Goal: Transaction & Acquisition: Purchase product/service

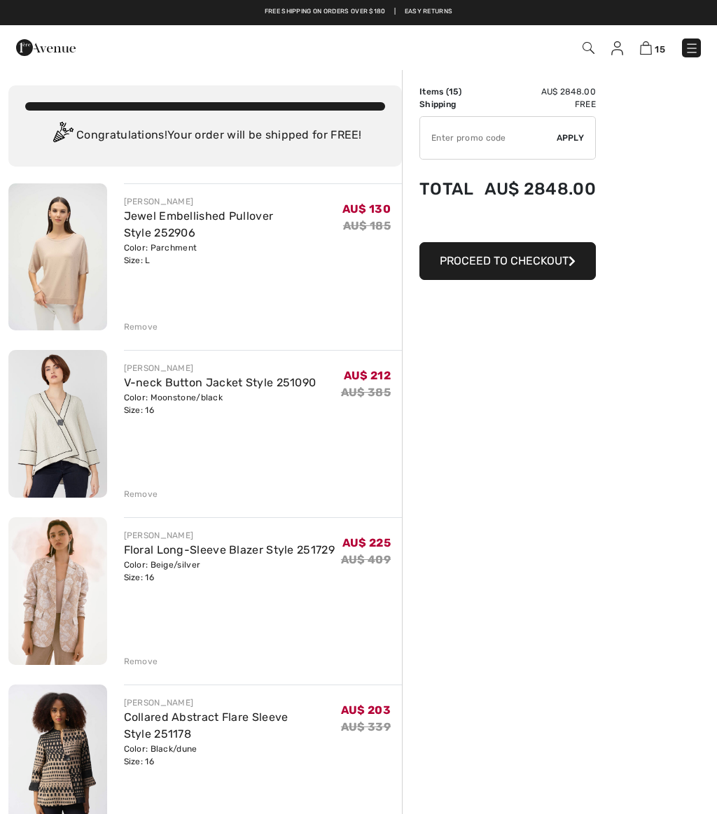
click at [593, 44] on img at bounding box center [588, 48] width 12 height 12
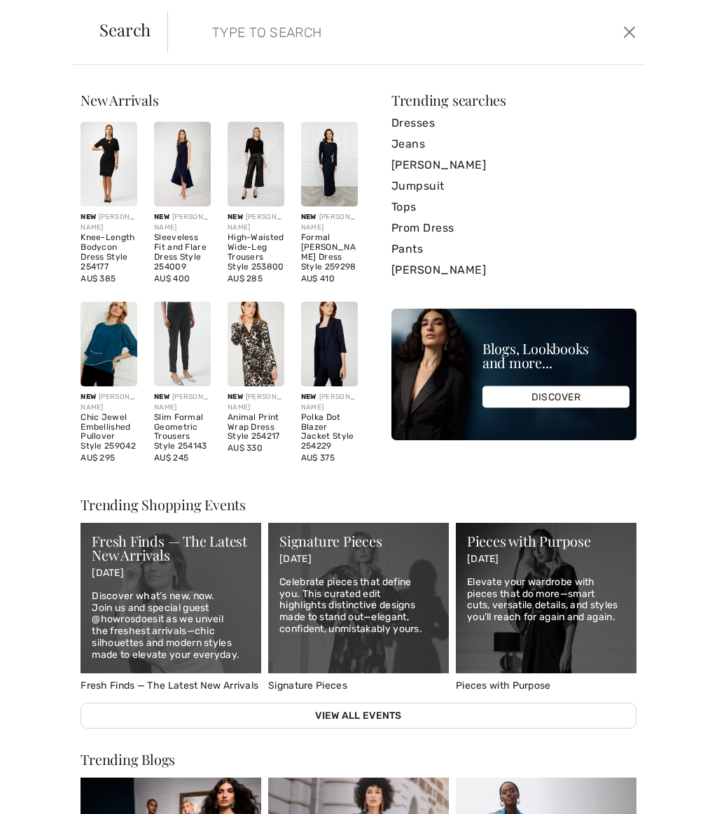
click at [353, 37] on input "search" at bounding box center [358, 32] width 313 height 42
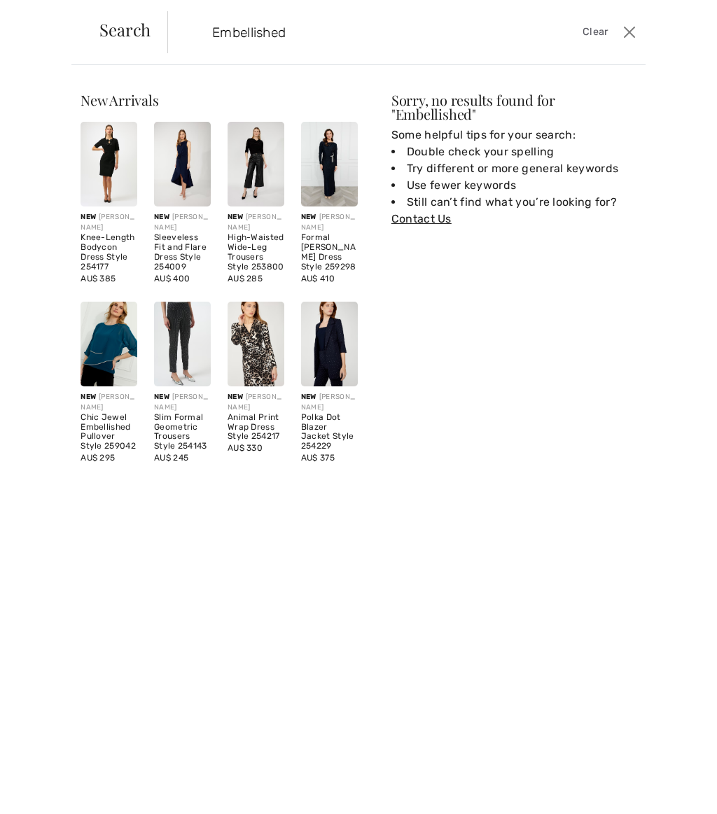
type input "Embellished"
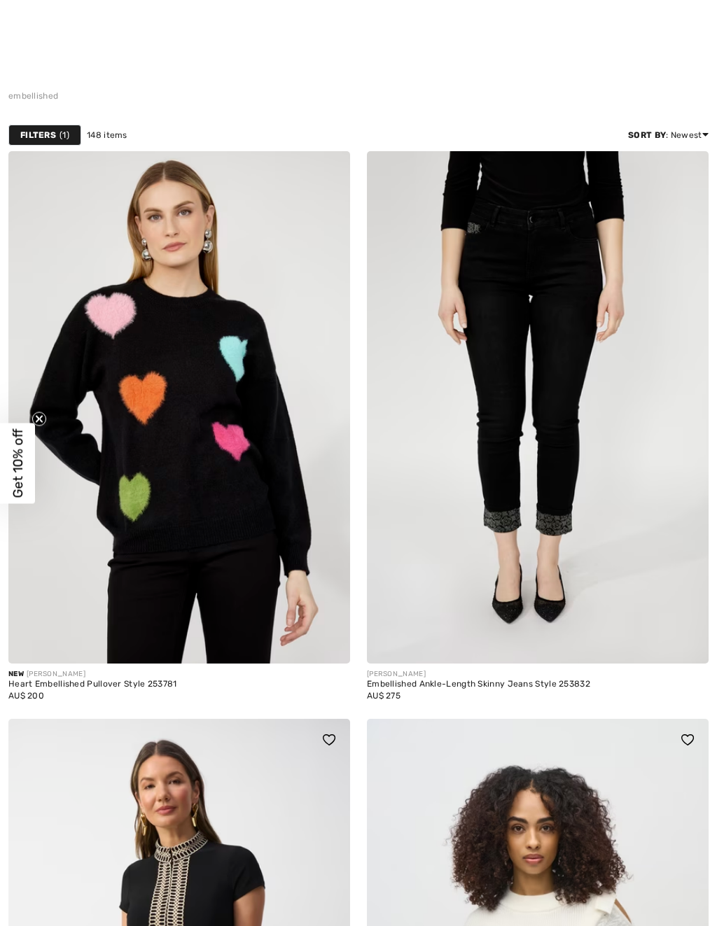
checkbox input "true"
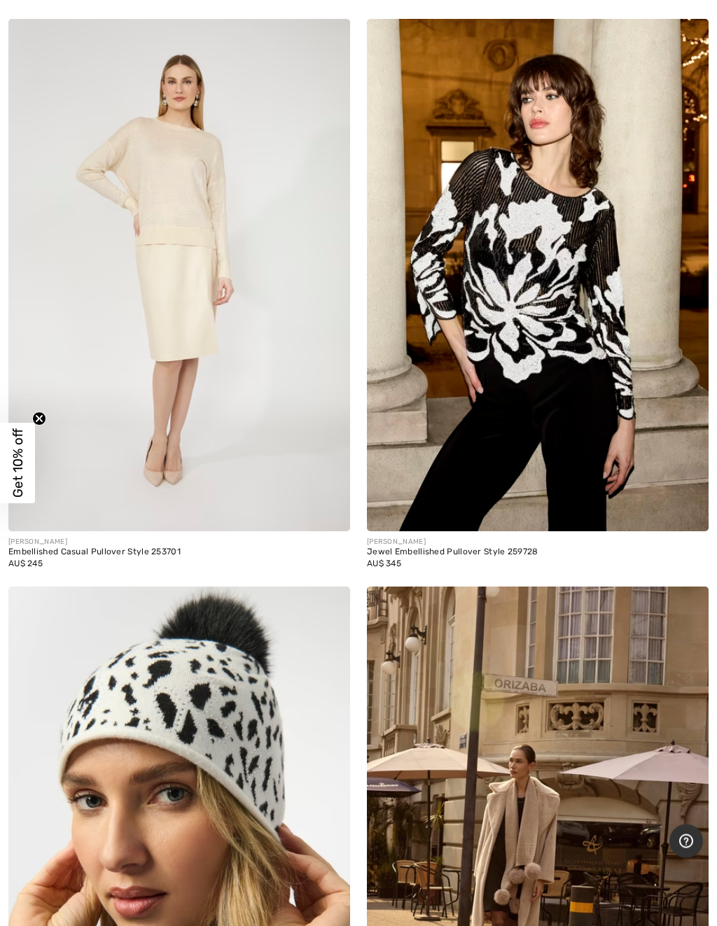
scroll to position [10890, 0]
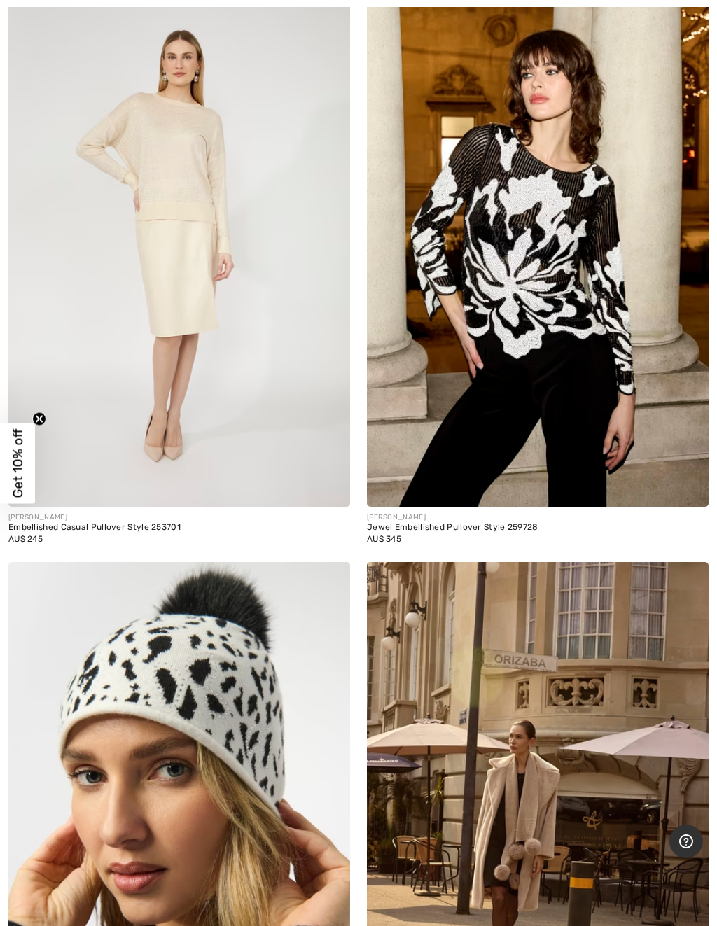
click at [176, 155] on img at bounding box center [179, 250] width 342 height 512
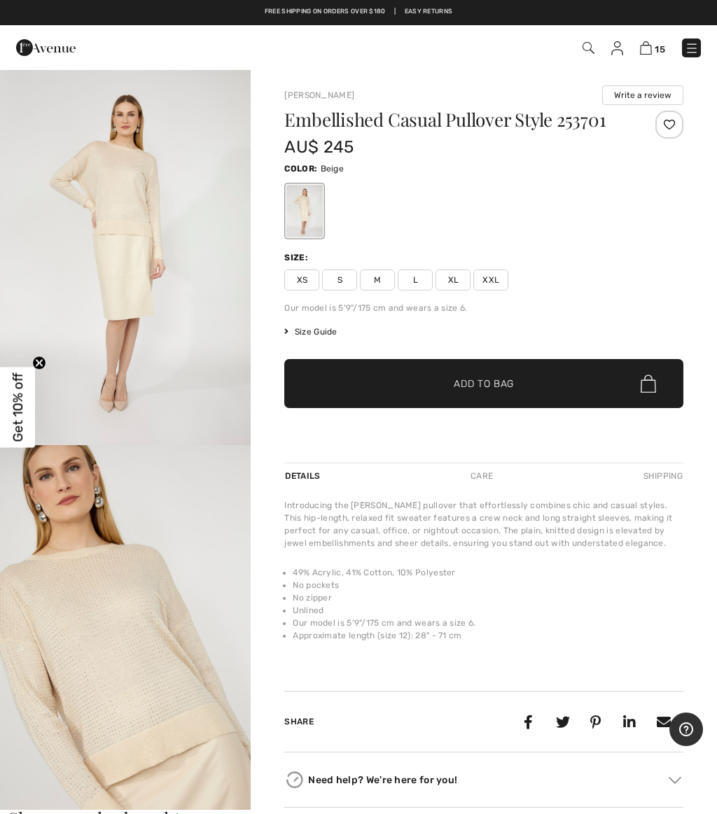
click at [97, 681] on img "2 / 4" at bounding box center [125, 633] width 251 height 377
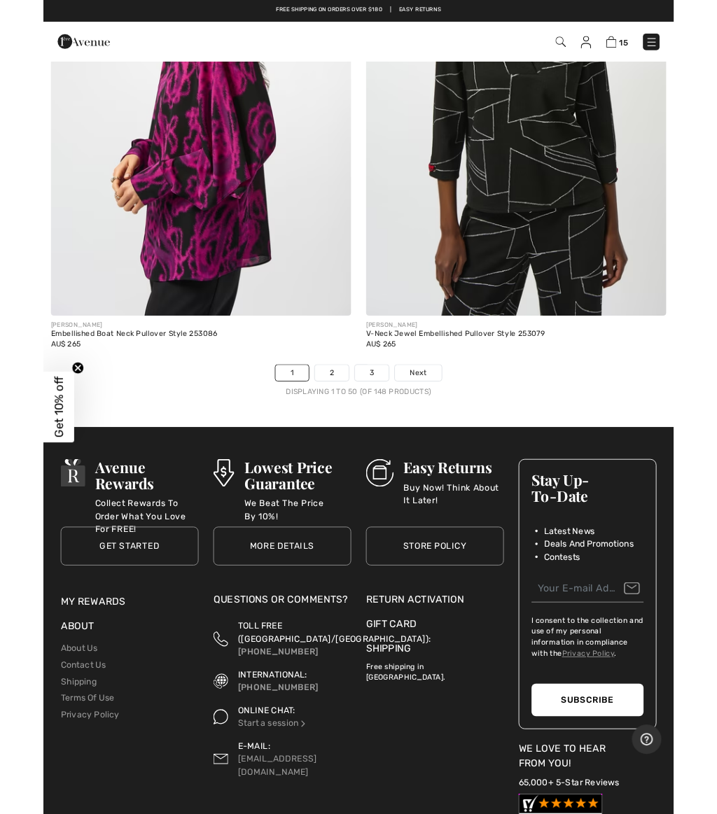
scroll to position [14639, 0]
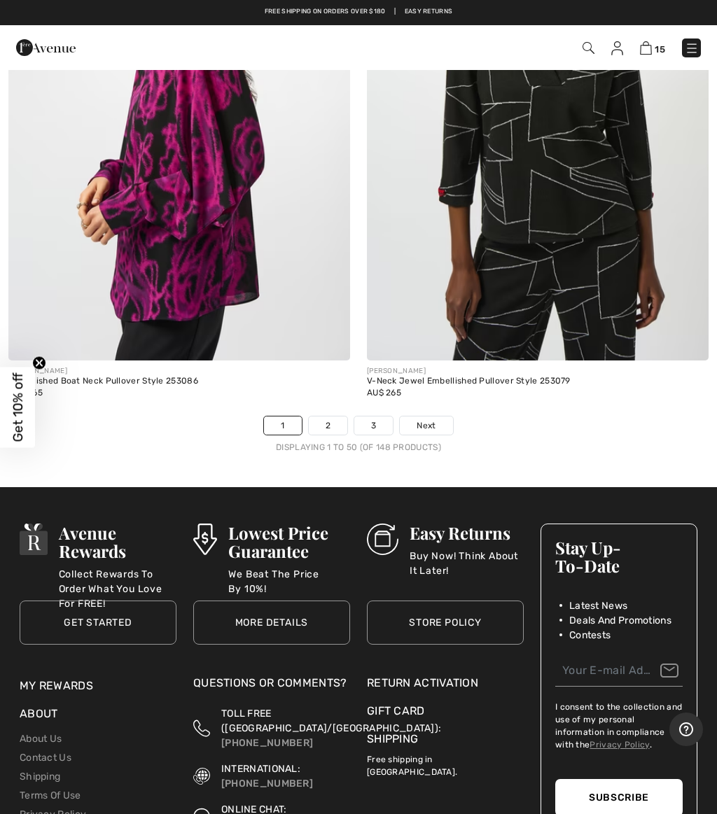
click at [325, 417] on link "2" at bounding box center [328, 425] width 38 height 18
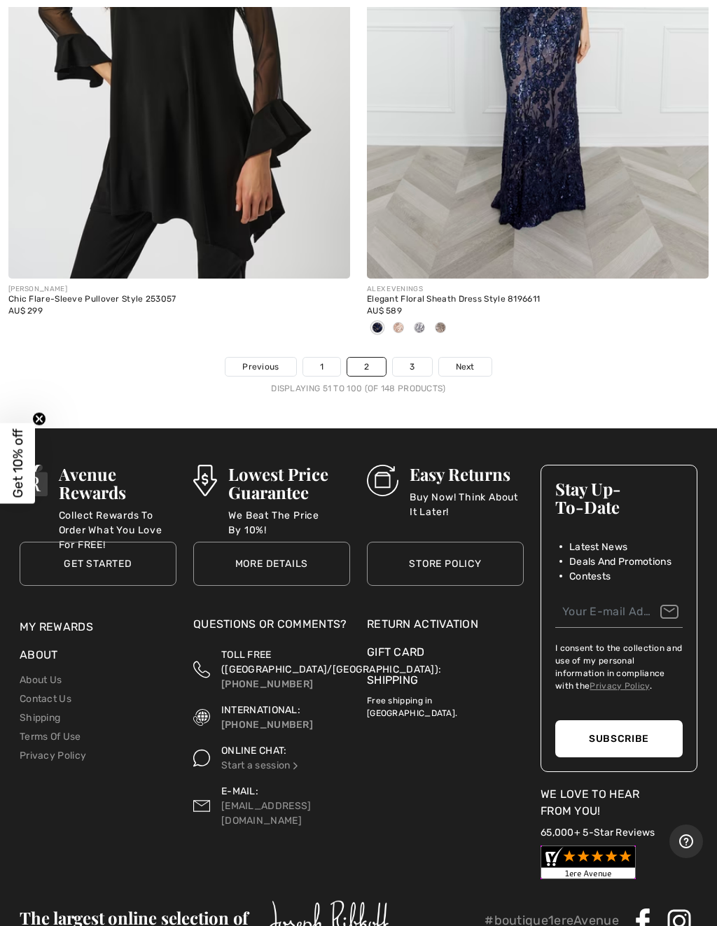
scroll to position [14859, 0]
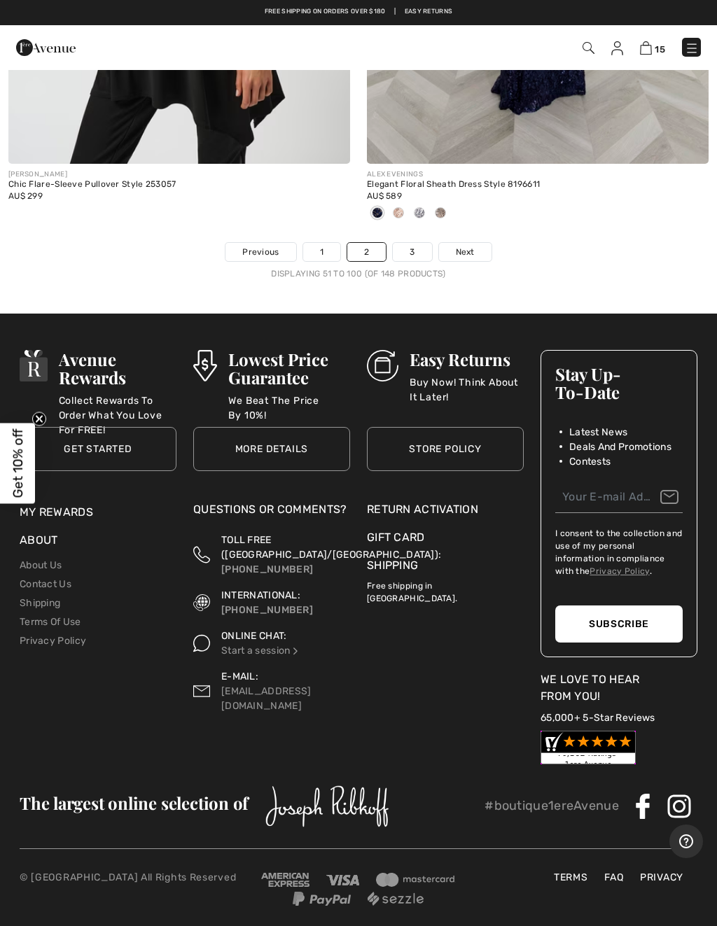
click at [411, 243] on link "3" at bounding box center [412, 252] width 38 height 18
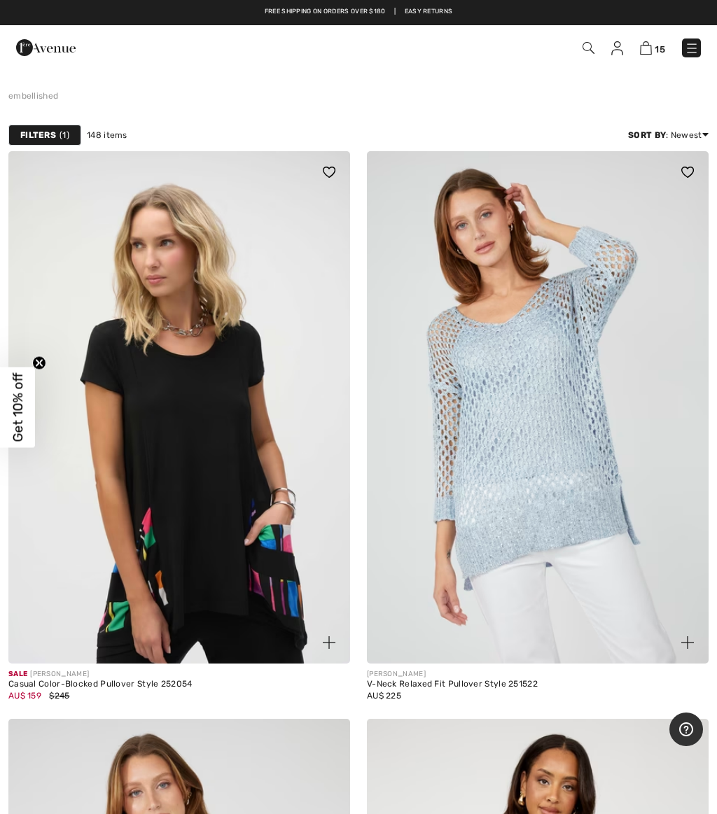
click at [591, 45] on img at bounding box center [588, 48] width 12 height 12
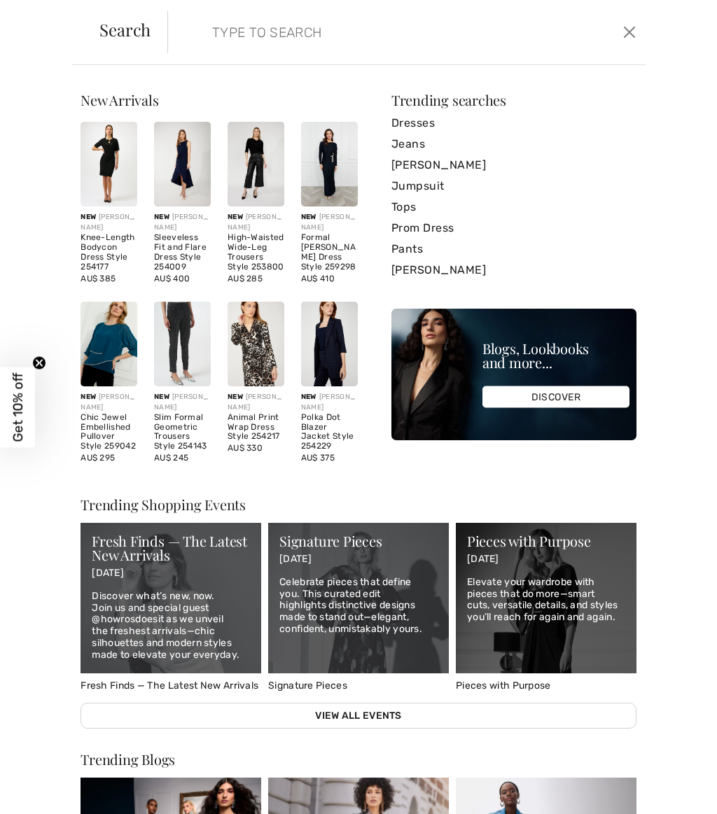
click at [250, 50] on input "search" at bounding box center [358, 32] width 313 height 42
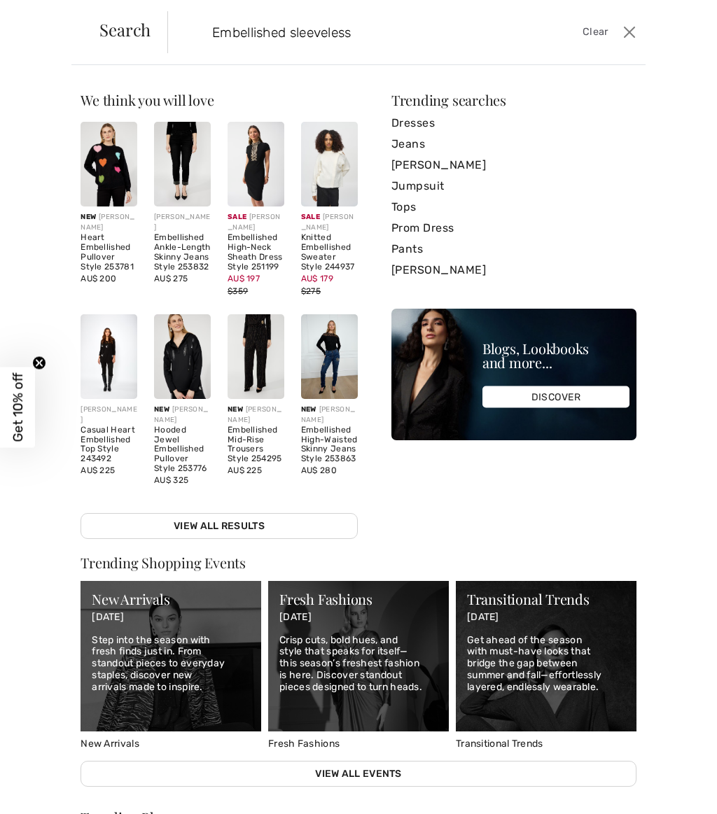
type input "Embellished sleeveless"
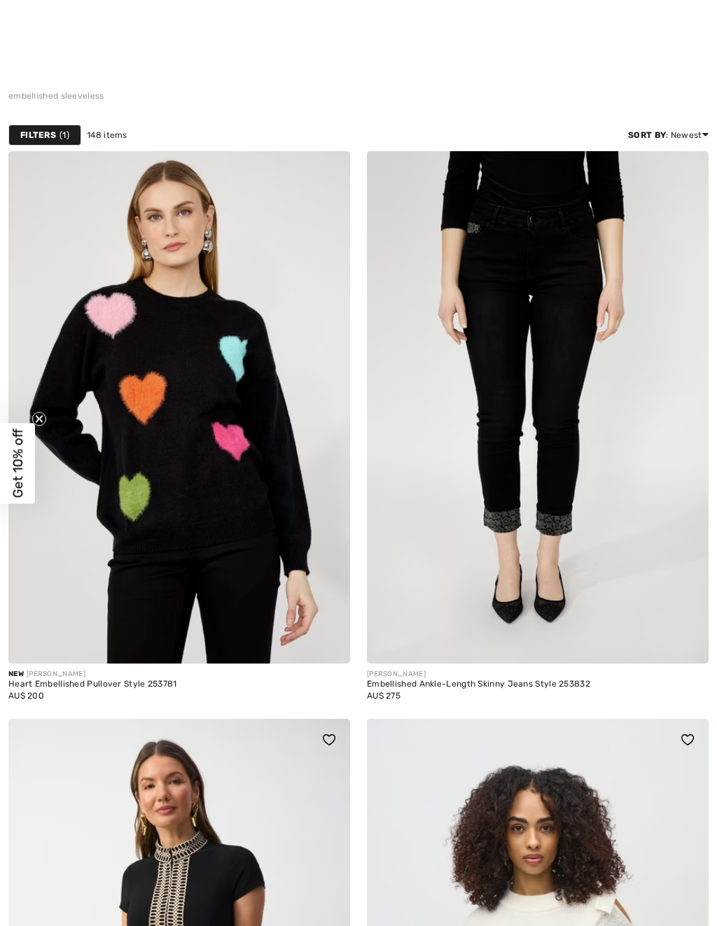
checkbox input "true"
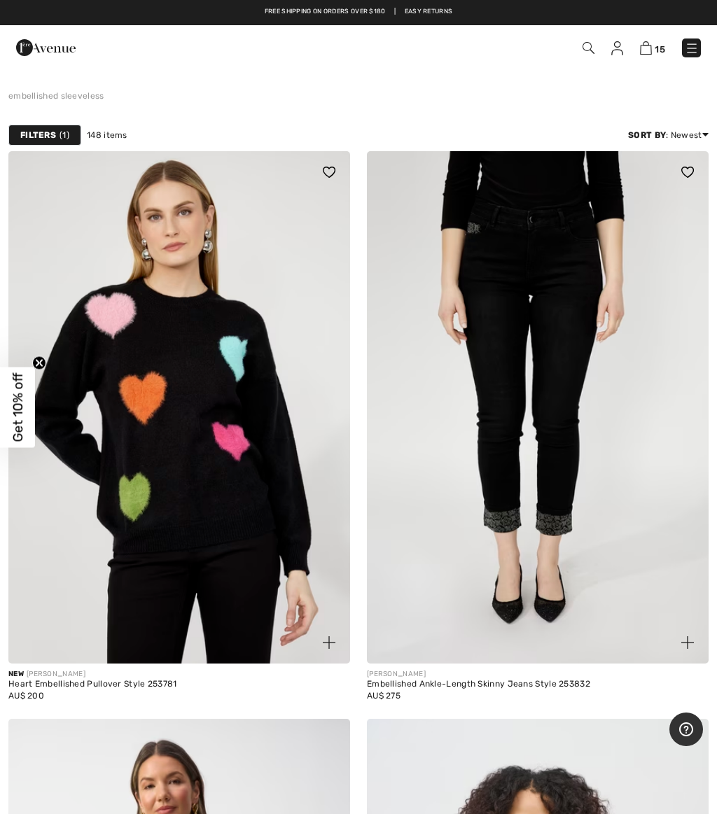
click at [593, 46] on img at bounding box center [588, 48] width 12 height 12
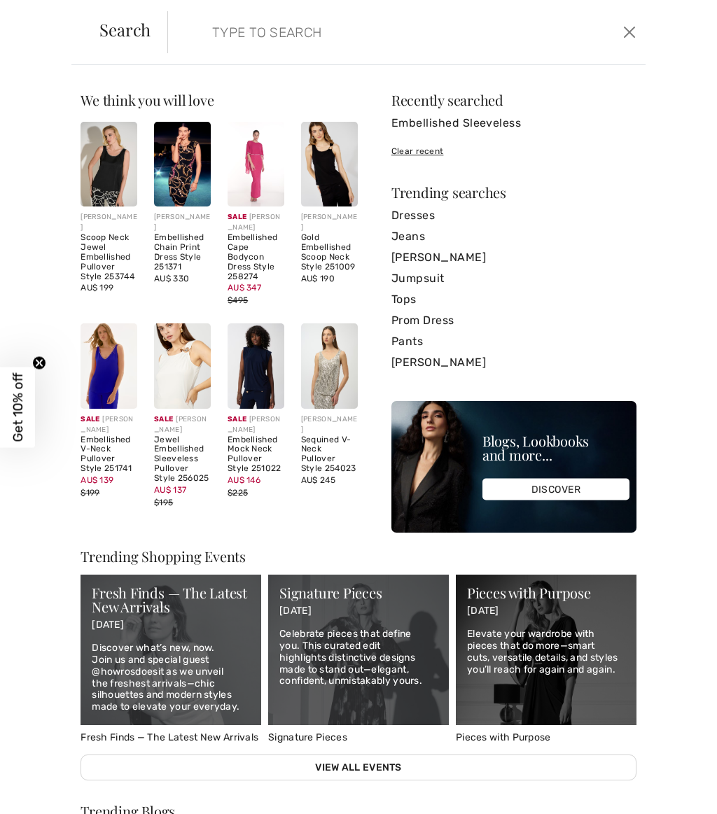
click at [242, 34] on input "search" at bounding box center [358, 32] width 313 height 42
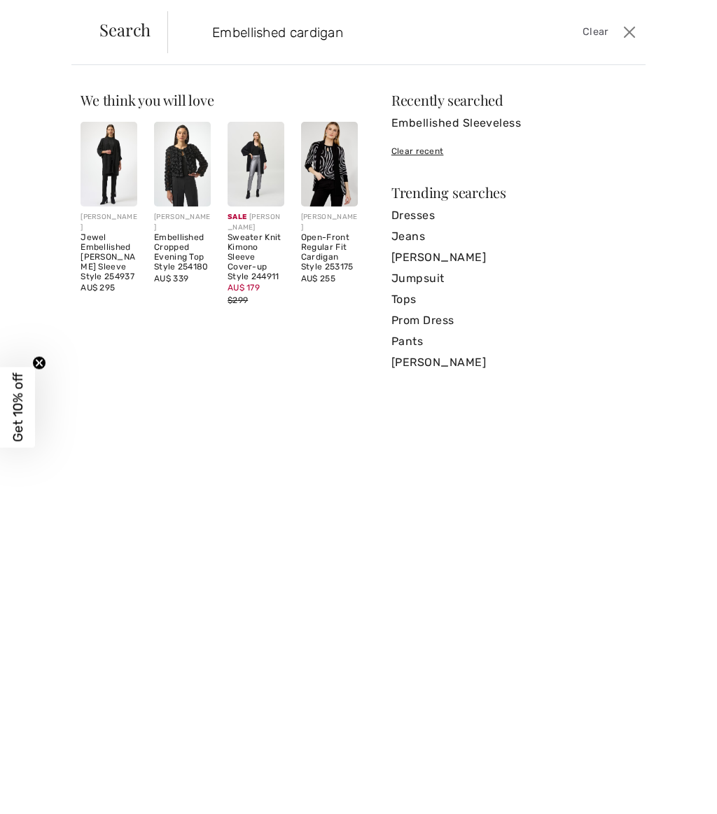
type input "Embellished cardigan"
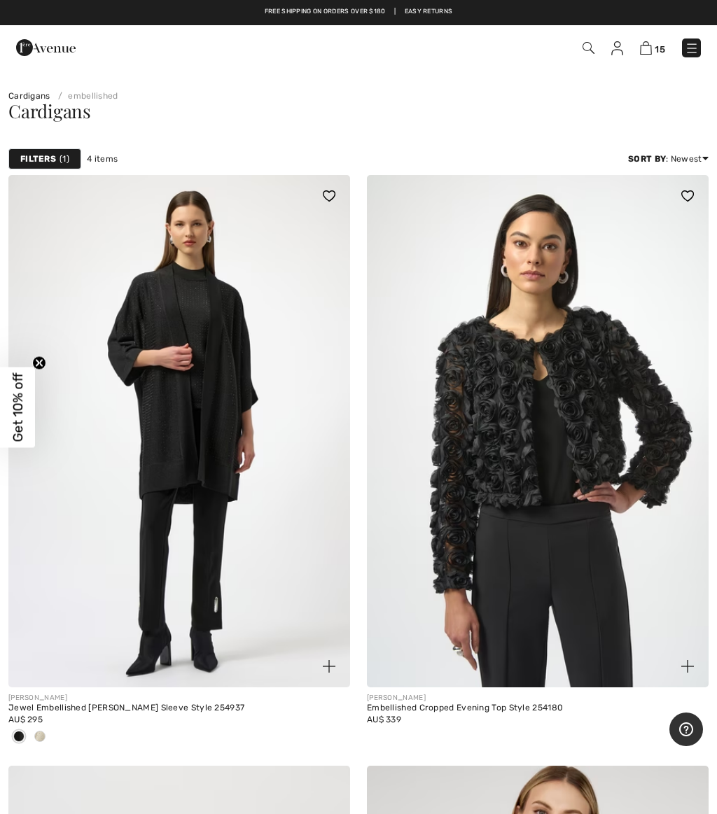
click at [650, 46] on img at bounding box center [646, 47] width 12 height 13
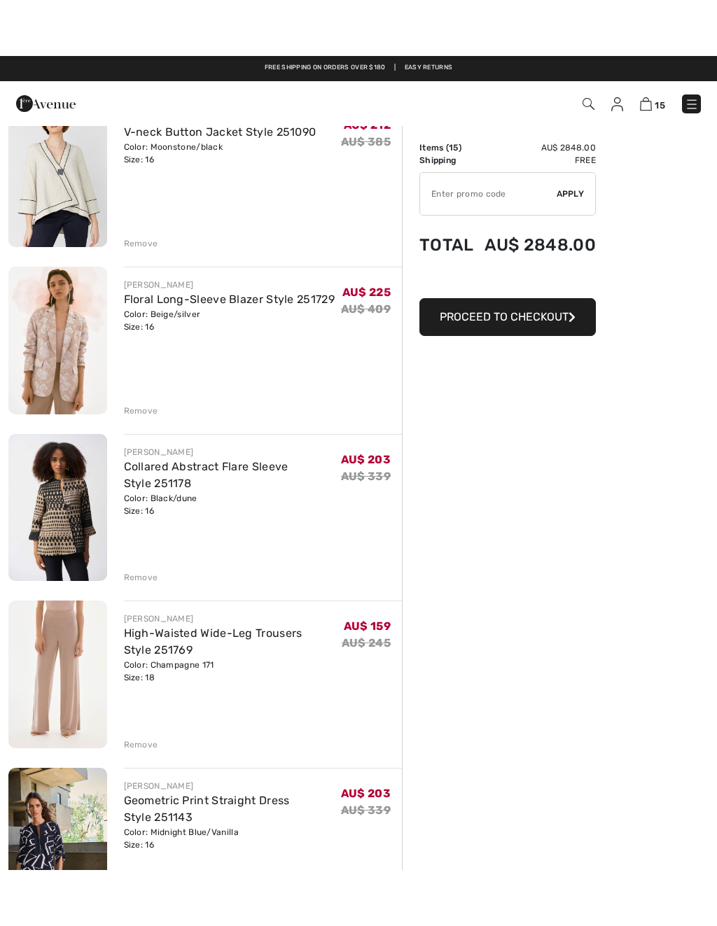
scroll to position [308, 0]
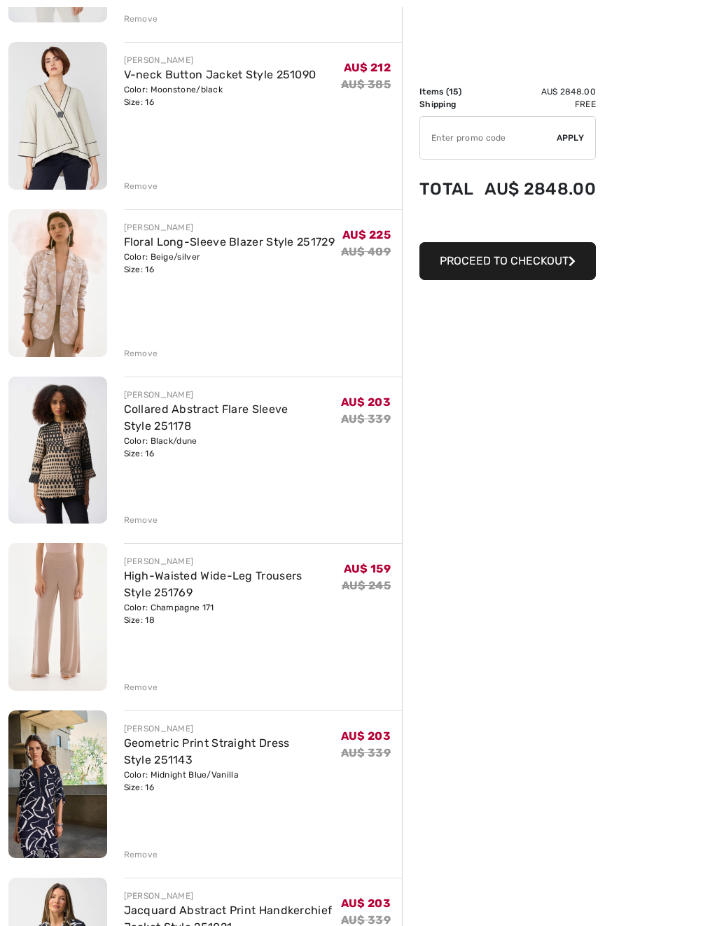
click at [139, 187] on div "Remove" at bounding box center [141, 186] width 34 height 13
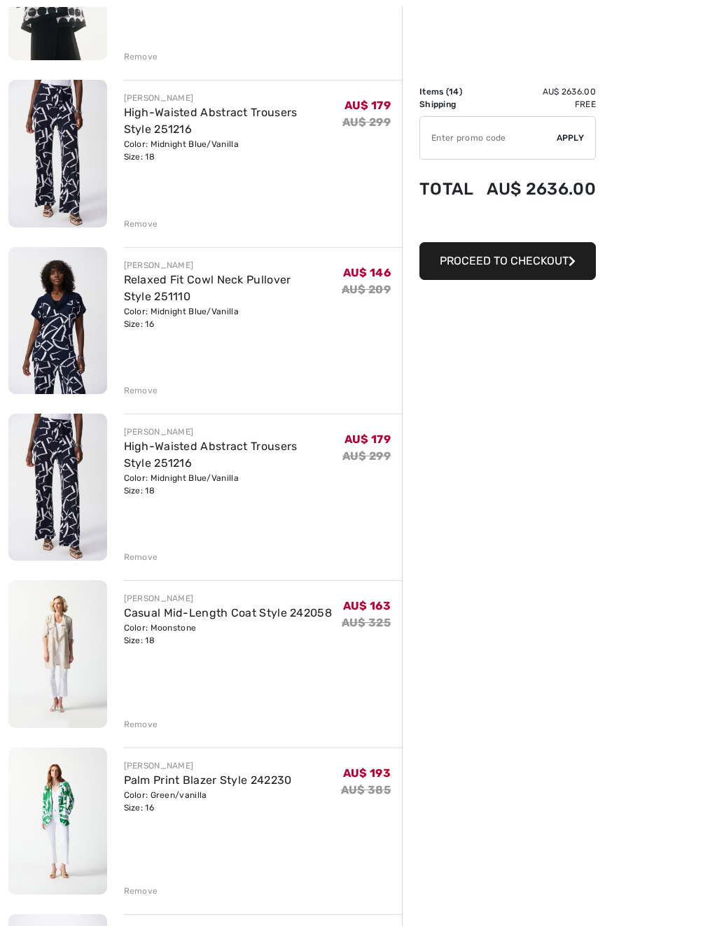
scroll to position [1457, 0]
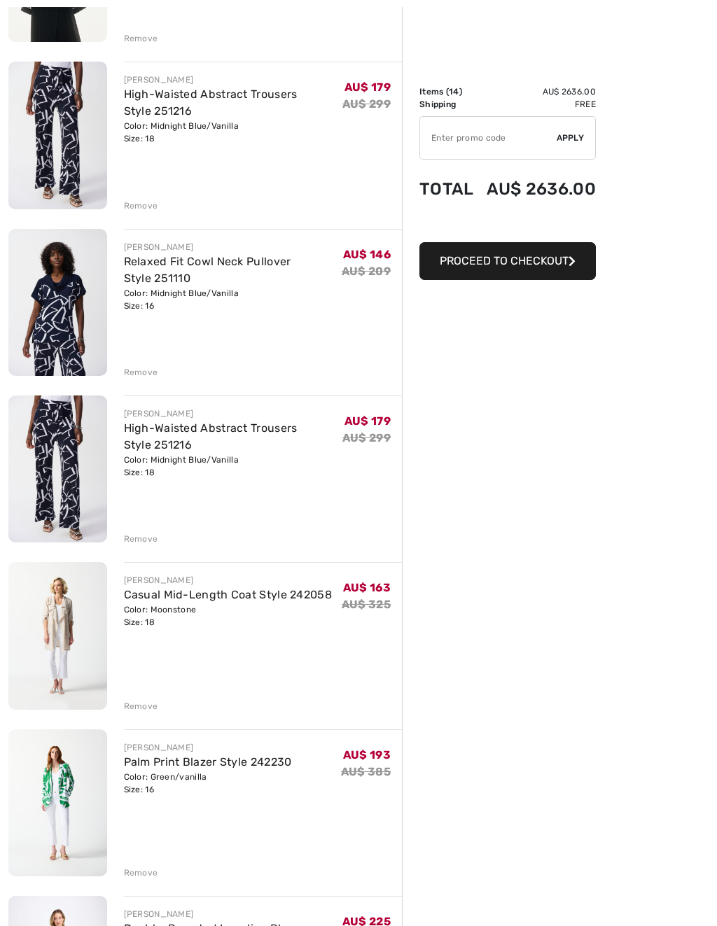
click at [136, 523] on div "JOSEPH RIBKOFF High-Waisted Abstract Trousers Style 251216 Color: Midnight Blue…" at bounding box center [263, 470] width 279 height 150
click at [146, 710] on div "JOSEPH RIBKOFF Jewel Embellished Pullover Style 252906 Color: Parchment Size: L…" at bounding box center [204, 59] width 393 height 2666
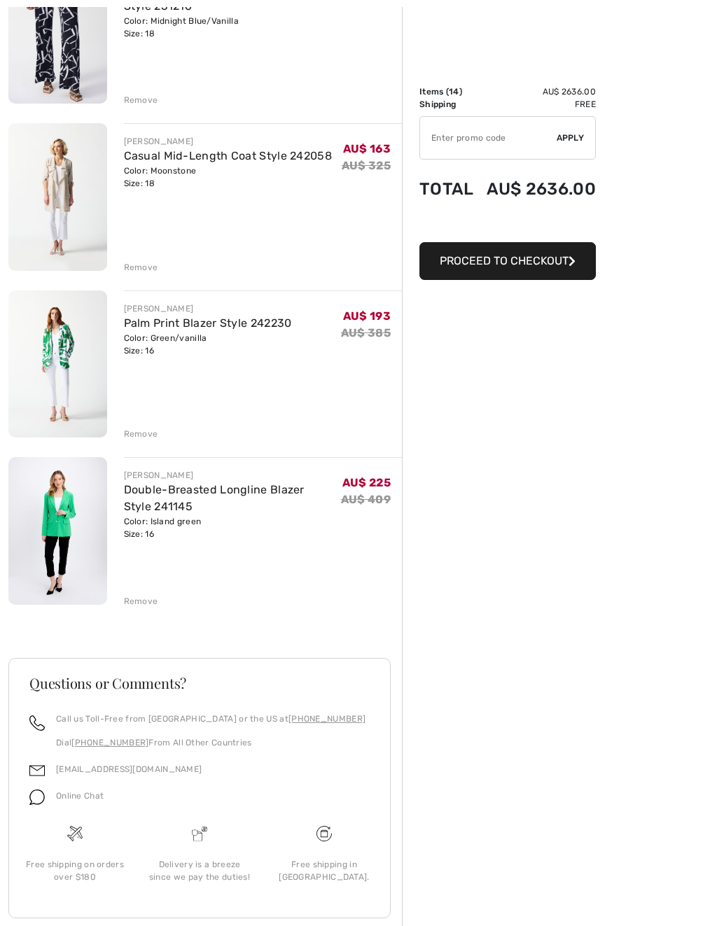
scroll to position [1920, 0]
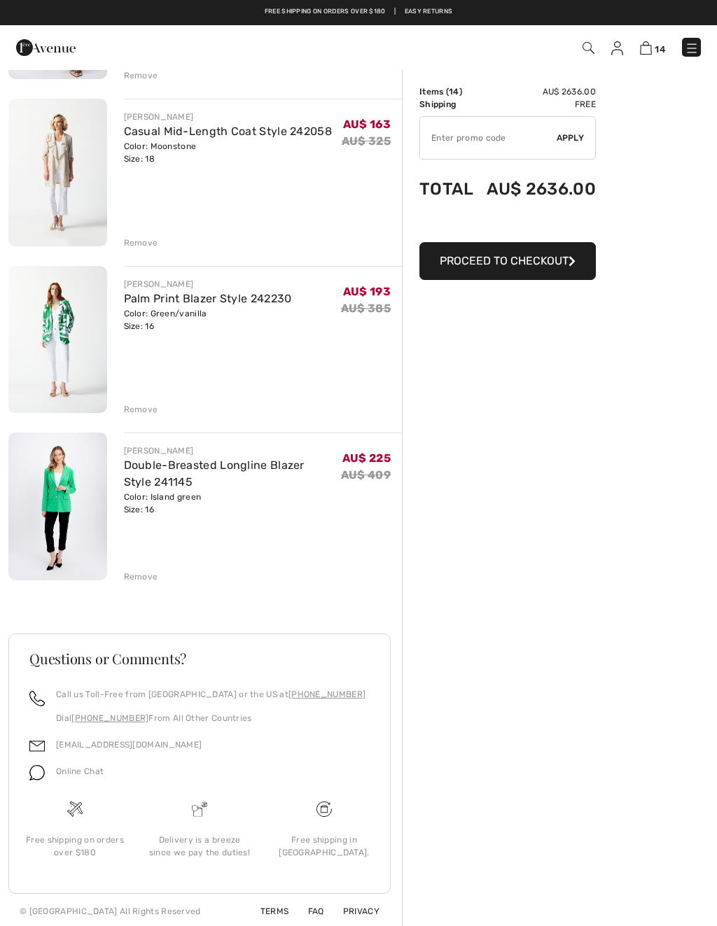
click at [137, 572] on div "Remove" at bounding box center [141, 576] width 34 height 13
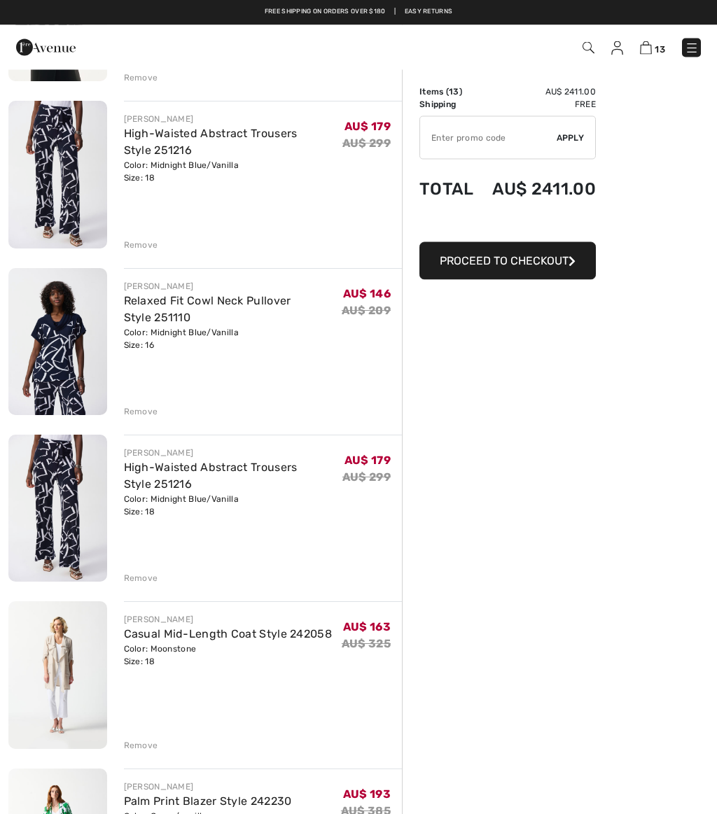
scroll to position [1407, 0]
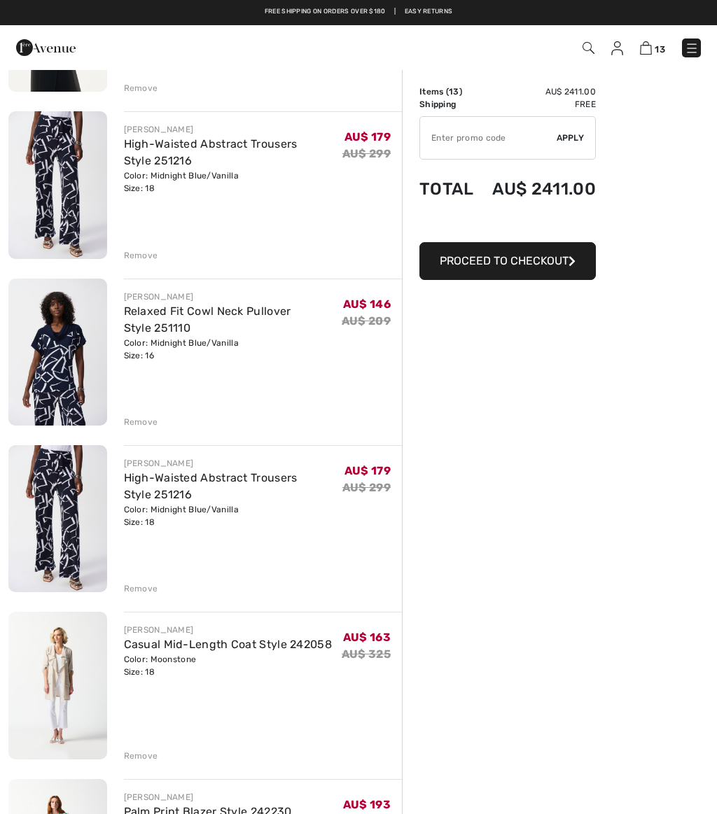
click at [141, 586] on div "Remove" at bounding box center [141, 588] width 34 height 13
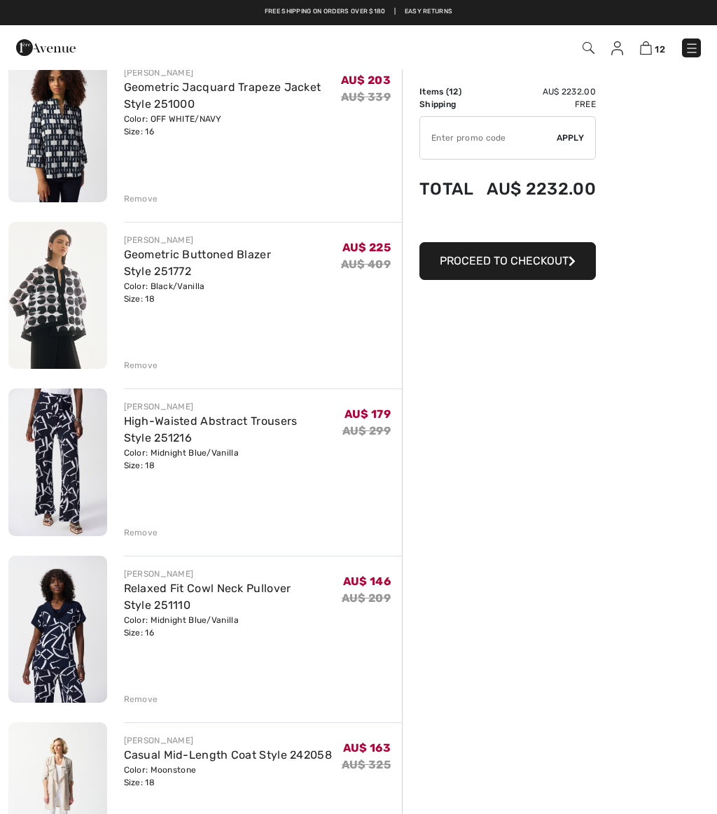
scroll to position [1130, 0]
click at [60, 290] on img at bounding box center [57, 296] width 99 height 147
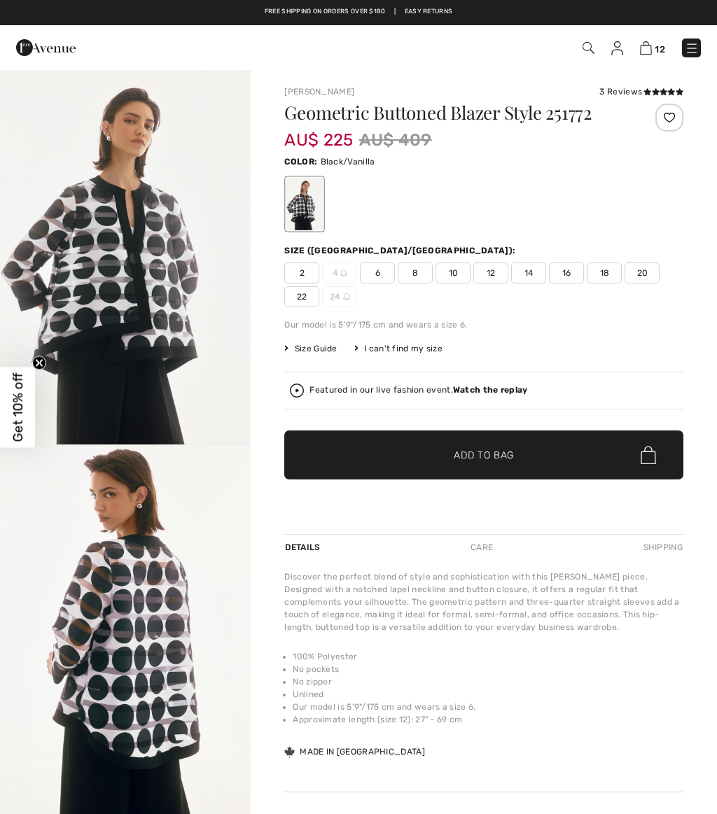
checkbox input "true"
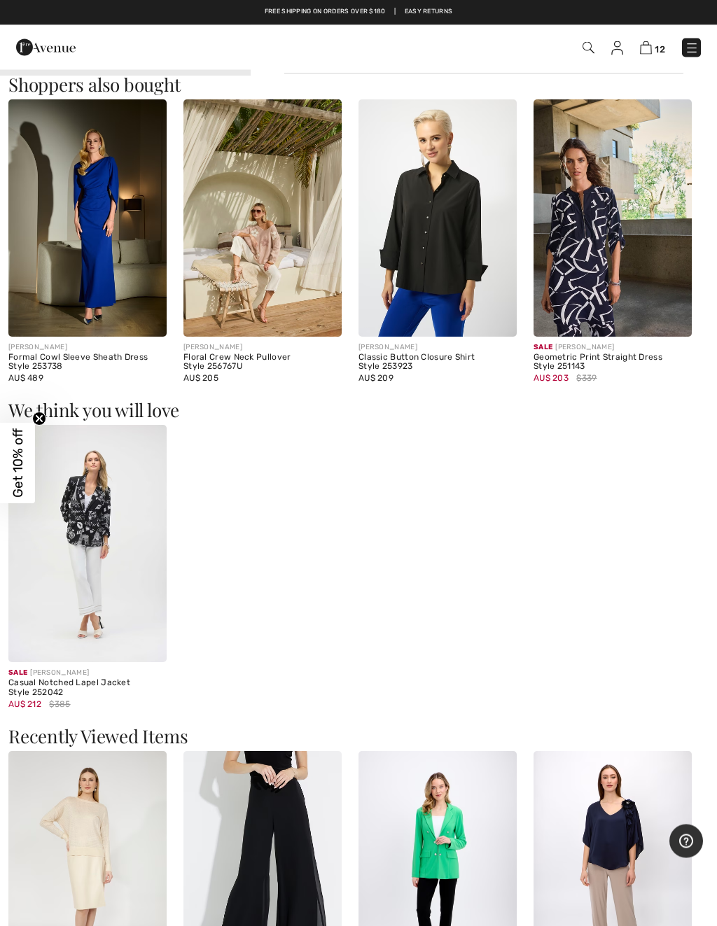
scroll to position [852, 0]
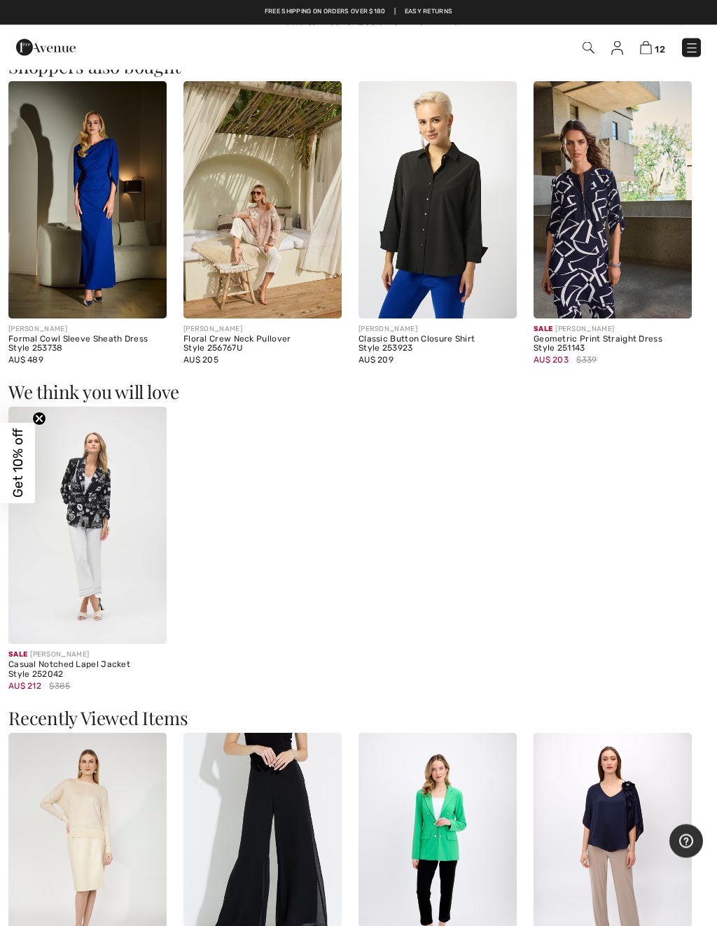
click at [83, 577] on img at bounding box center [87, 525] width 158 height 237
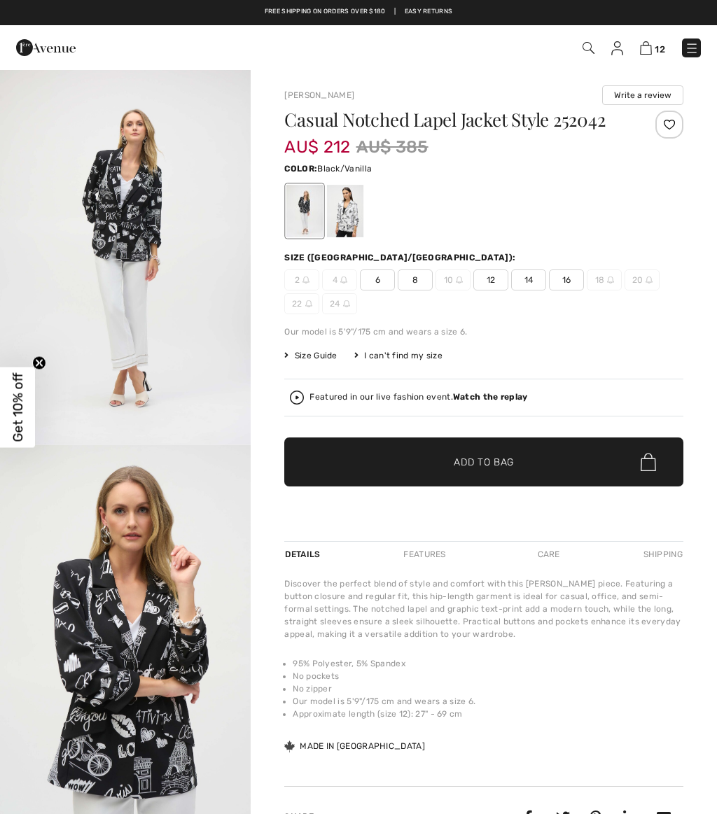
checkbox input "true"
click at [70, 632] on img "2 / 4" at bounding box center [125, 633] width 251 height 376
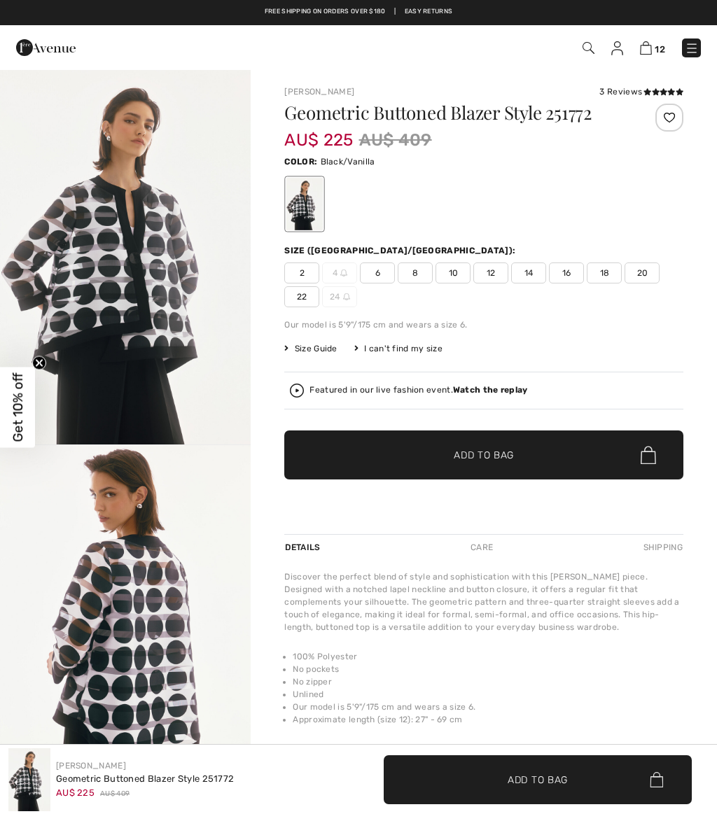
checkbox input "true"
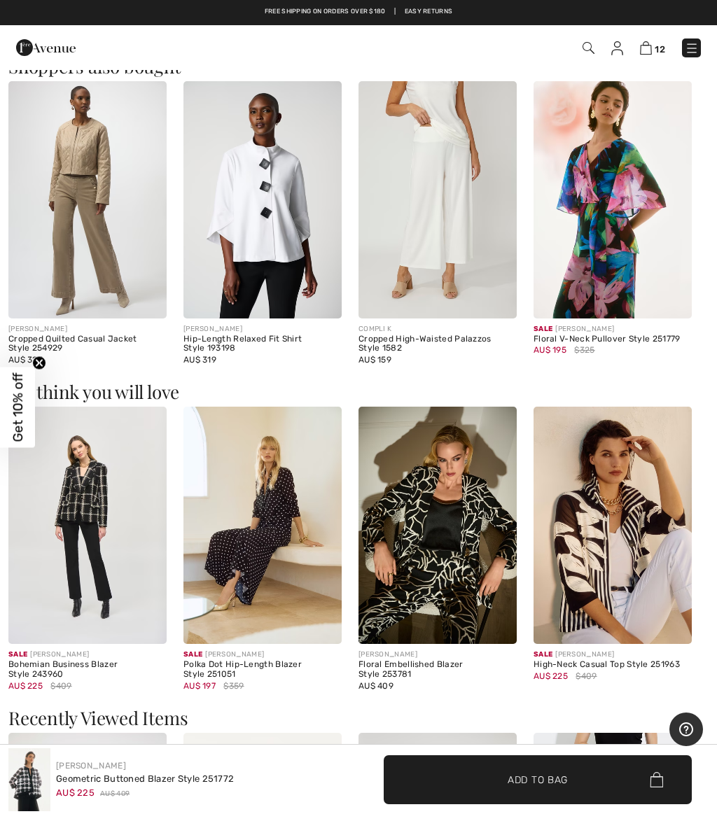
click at [429, 505] on img at bounding box center [437, 525] width 158 height 237
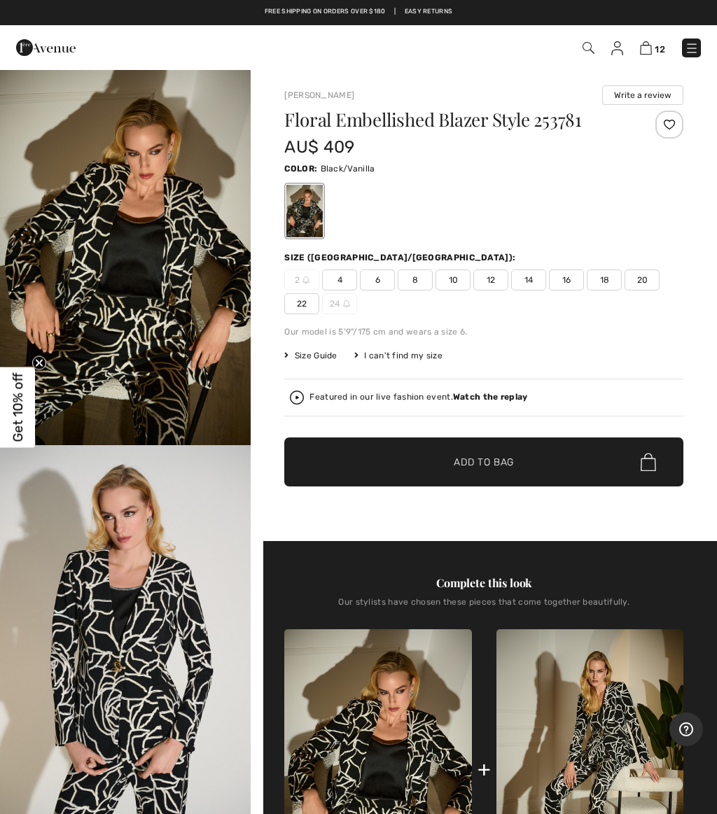
click at [134, 673] on img "2 / 5" at bounding box center [125, 633] width 251 height 377
click at [606, 274] on span "18" at bounding box center [603, 279] width 35 height 21
click at [437, 463] on span "✔ Added to Bag" at bounding box center [462, 462] width 85 height 15
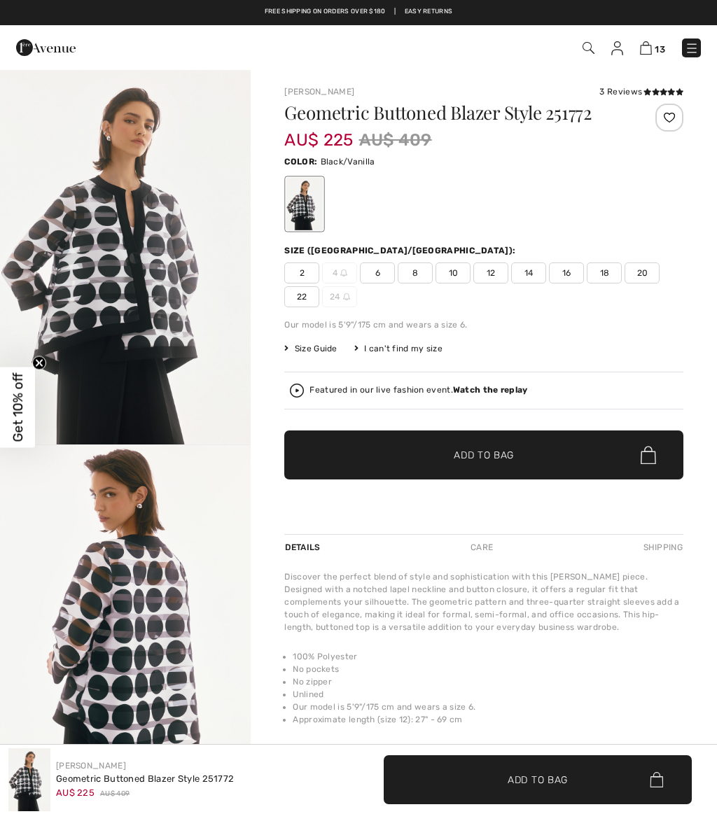
checkbox input "true"
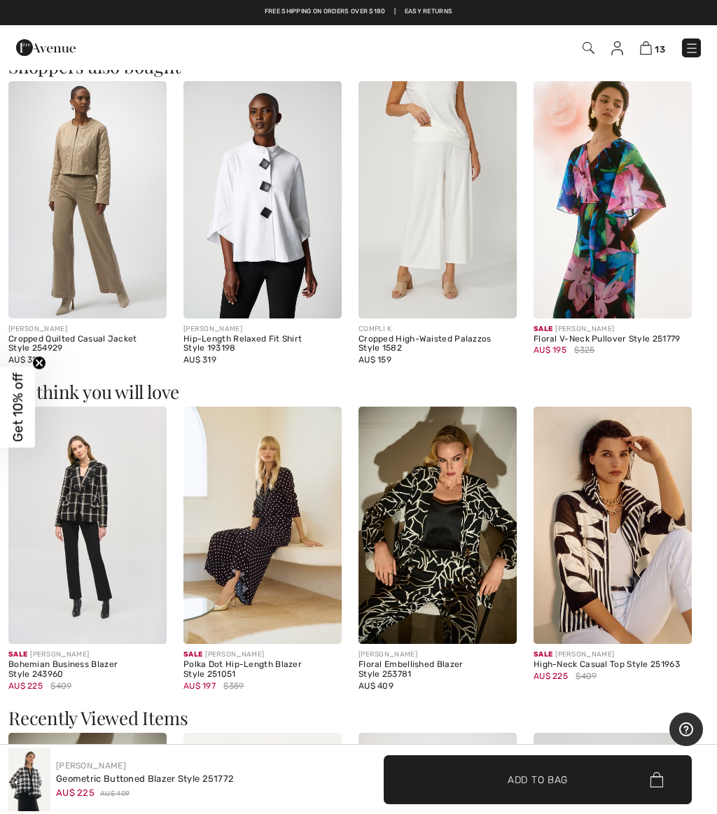
click at [253, 197] on img at bounding box center [262, 199] width 158 height 237
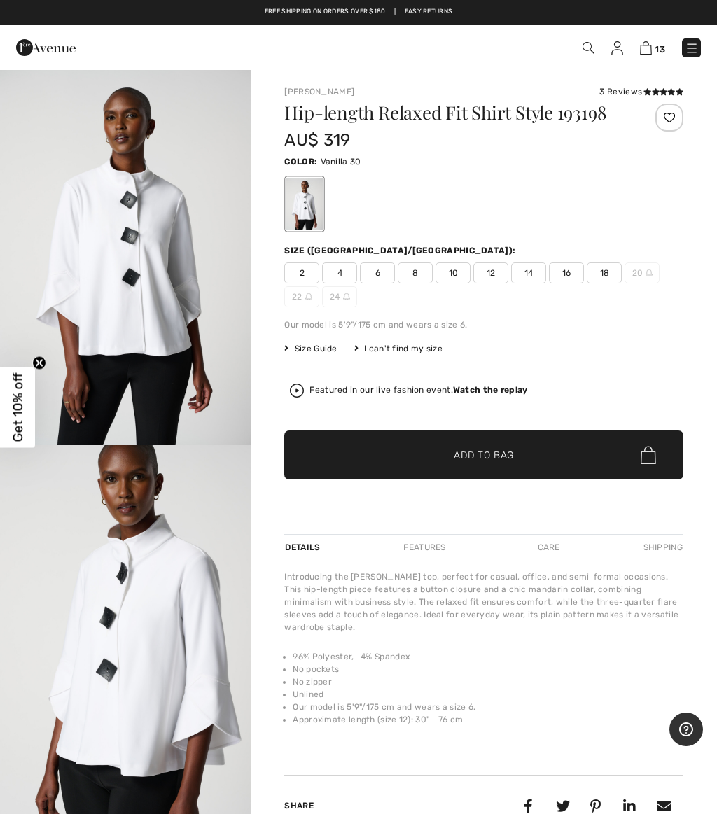
click at [613, 275] on span "18" at bounding box center [603, 272] width 35 height 21
click at [389, 458] on span "✔ Added to Bag Add to Bag" at bounding box center [483, 454] width 399 height 49
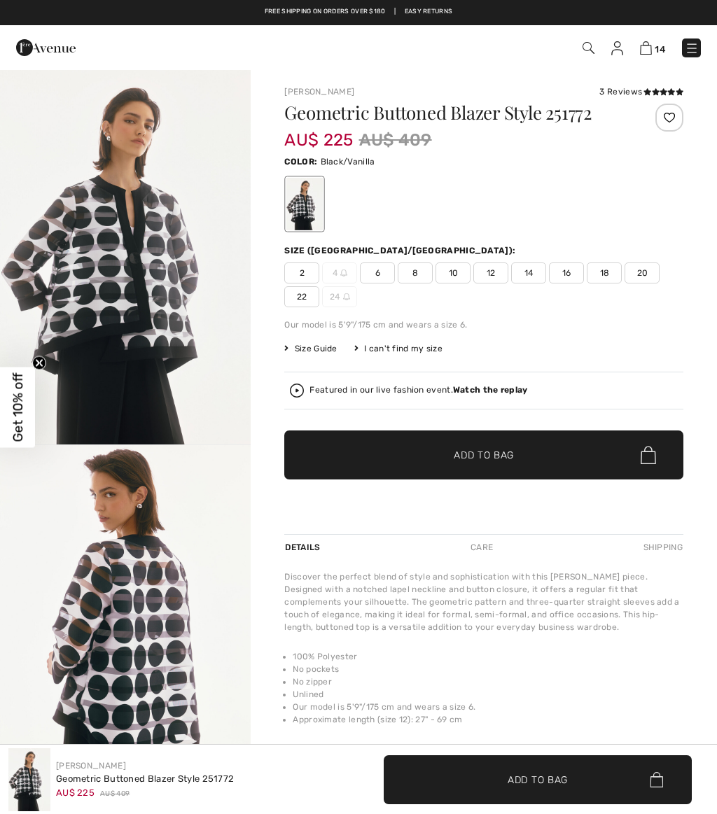
checkbox input "true"
click at [696, 48] on img at bounding box center [691, 48] width 14 height 14
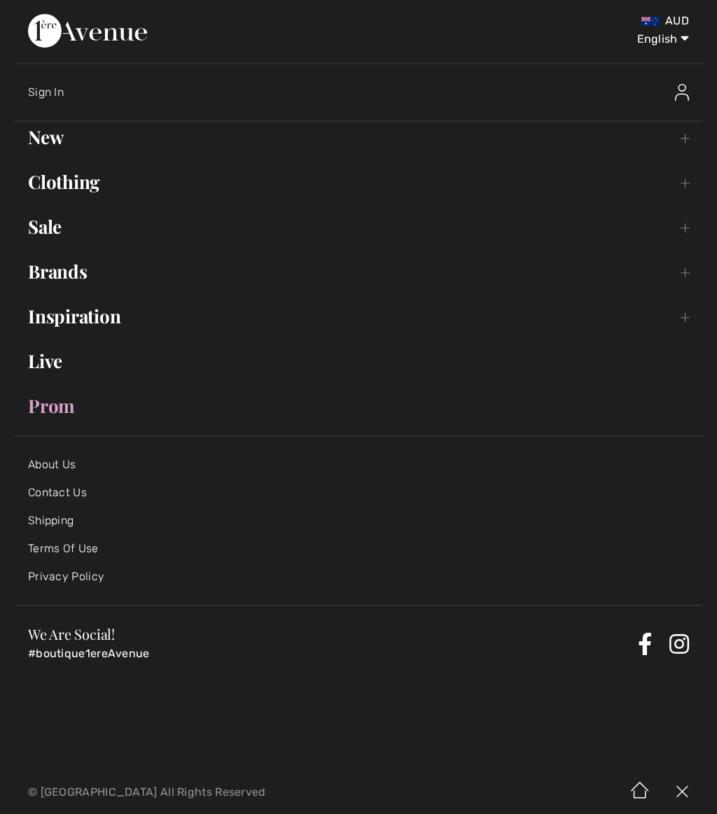
click at [57, 180] on link "Clothing Toggle submenu" at bounding box center [358, 182] width 689 height 31
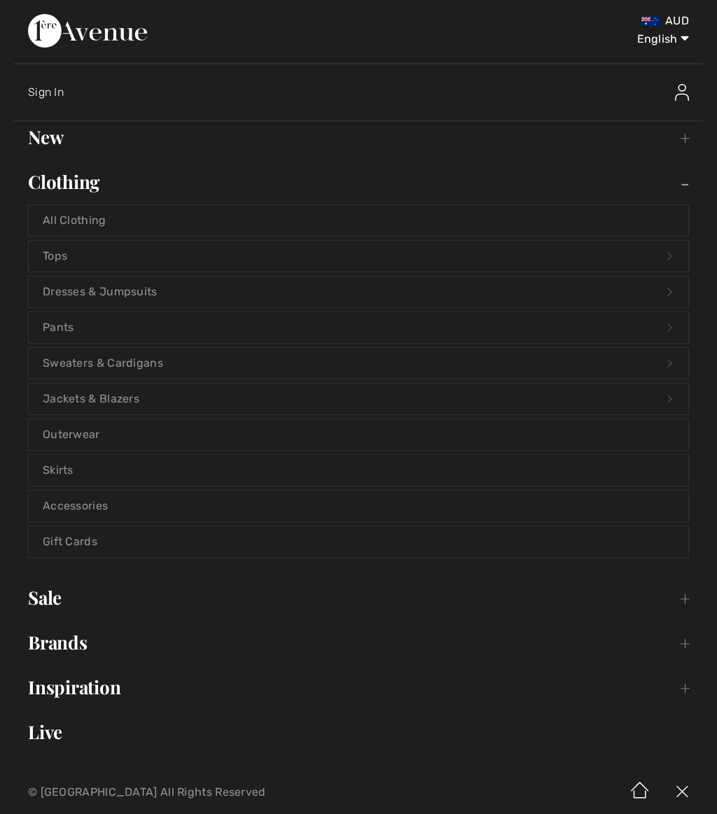
click at [29, 176] on link "Clothing Toggle submenu" at bounding box center [358, 182] width 689 height 31
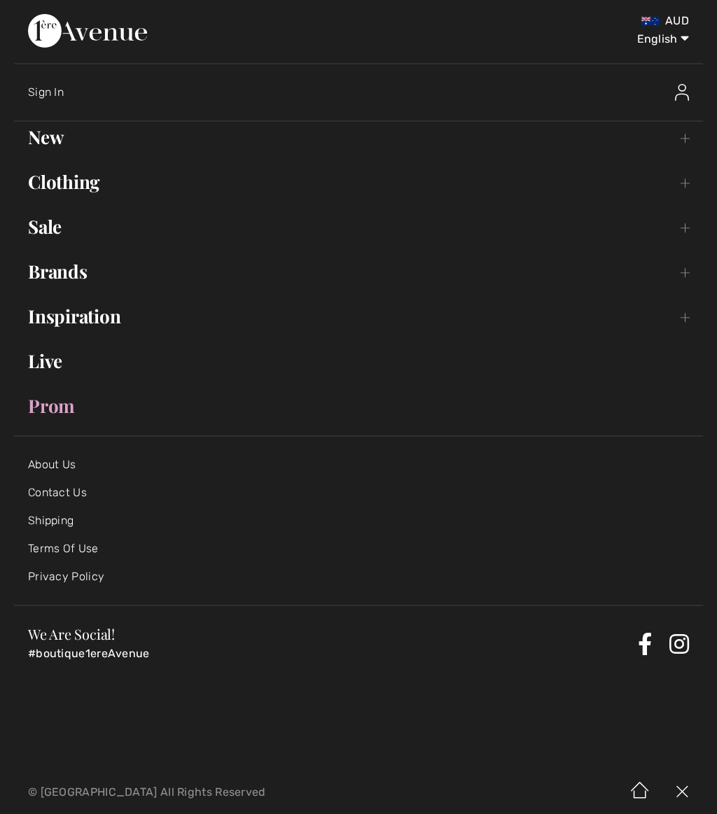
click at [41, 275] on link "Brands Open submenu" at bounding box center [358, 271] width 689 height 31
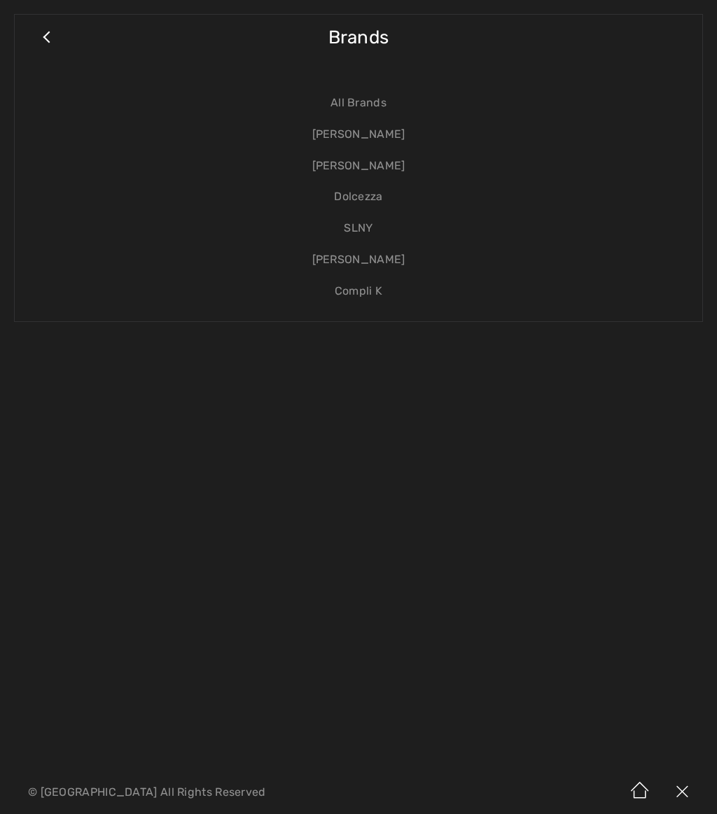
click at [350, 140] on link "[PERSON_NAME]" at bounding box center [358, 134] width 659 height 31
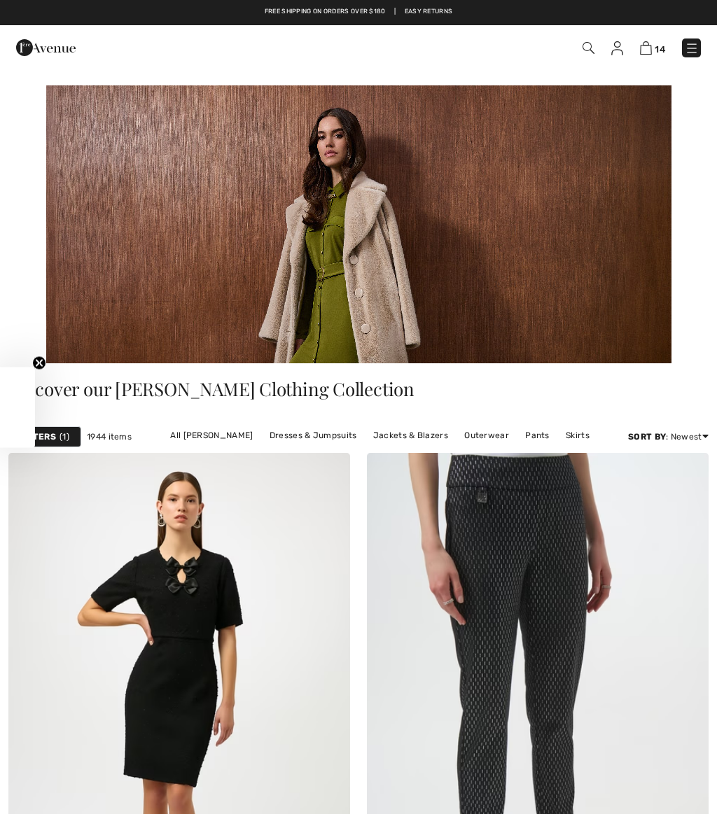
checkbox input "true"
click at [696, 47] on img at bounding box center [691, 48] width 14 height 14
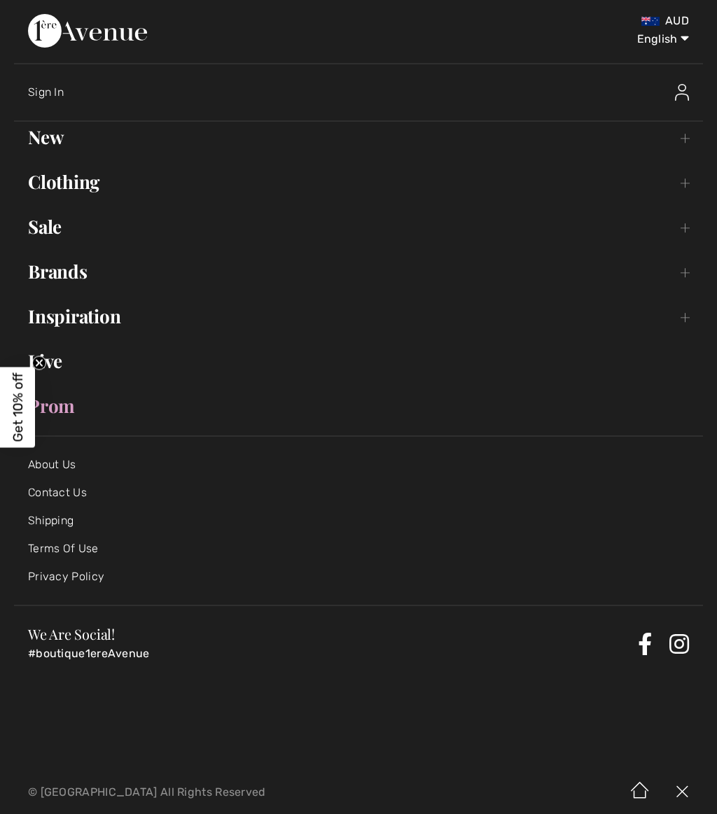
click at [50, 684] on div "AUD English English Français Sign In New Toggle submenu View All Tops Dresses &…" at bounding box center [358, 385] width 717 height 771
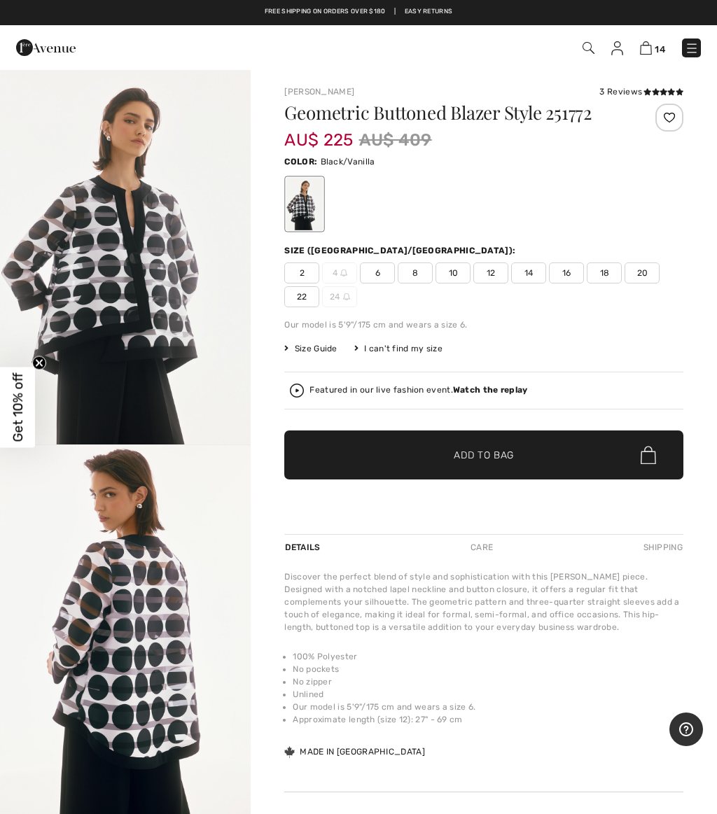
click at [593, 45] on img at bounding box center [588, 48] width 12 height 12
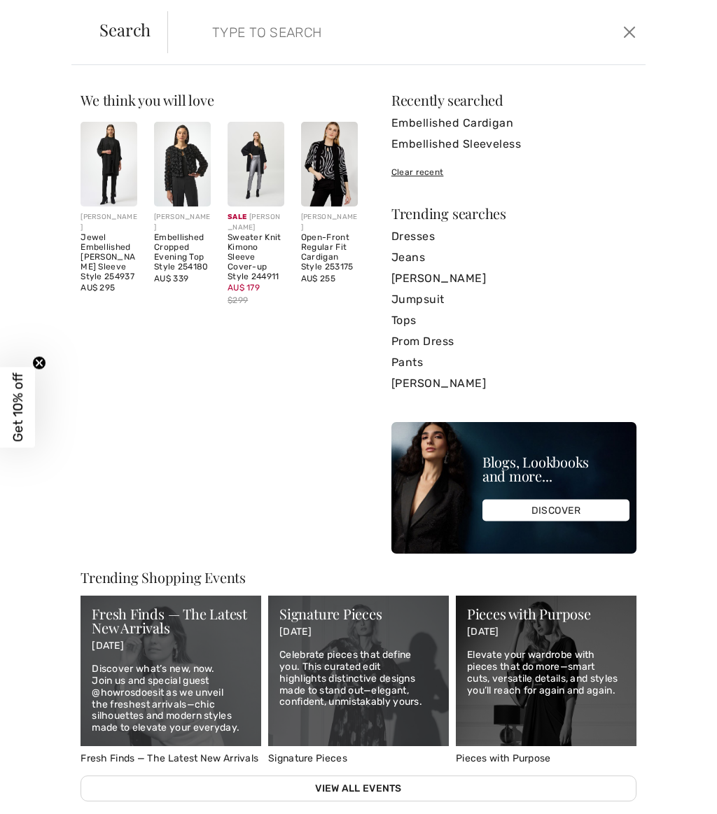
click at [428, 19] on input "search" at bounding box center [358, 32] width 313 height 42
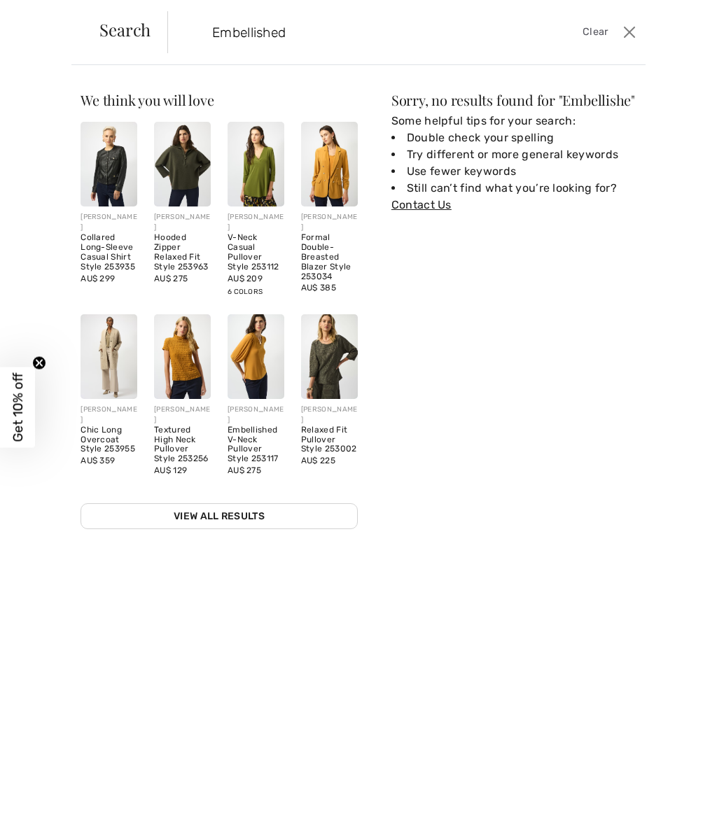
type input "Embellished"
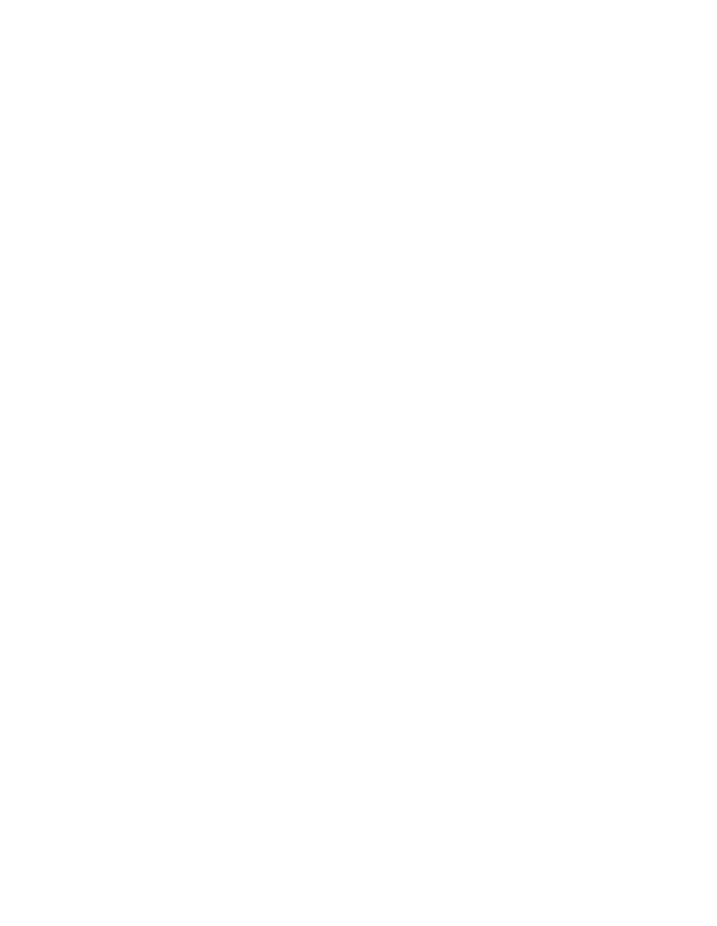
scroll to position [1605, 0]
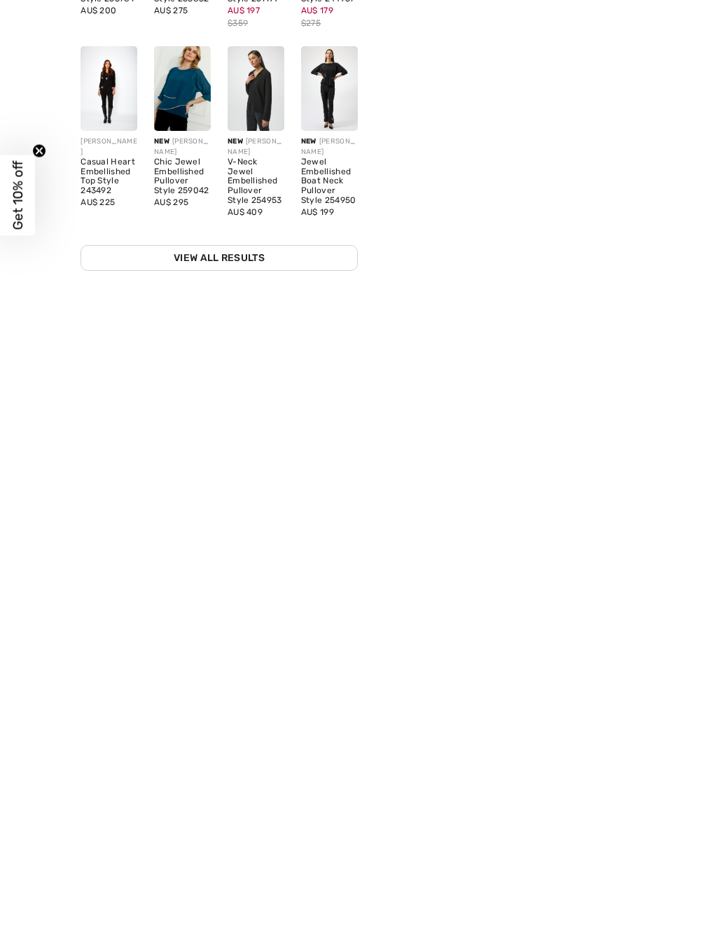
click at [223, 513] on link "View All Results" at bounding box center [218, 526] width 277 height 26
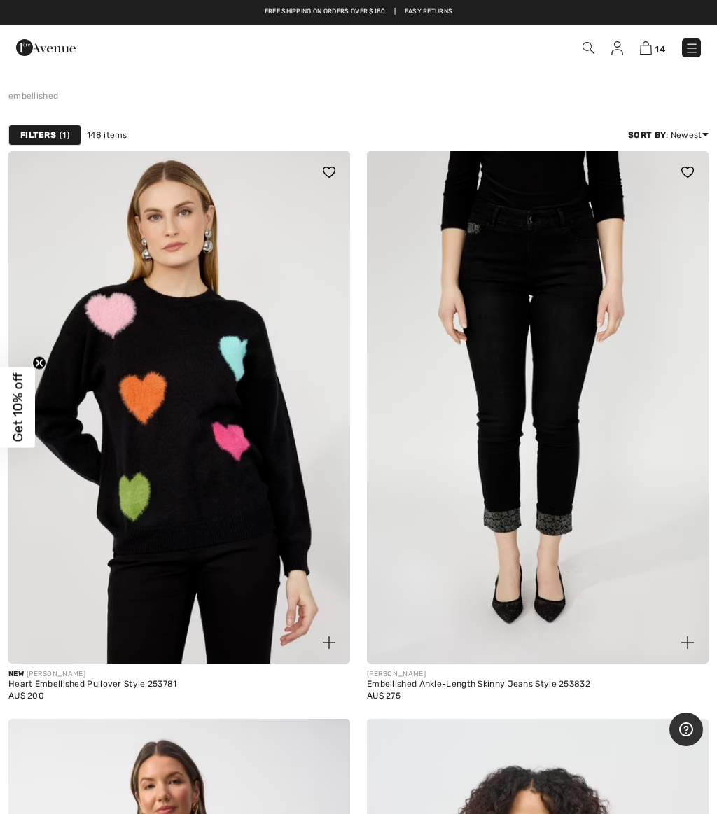
click at [43, 50] on img at bounding box center [45, 48] width 59 height 28
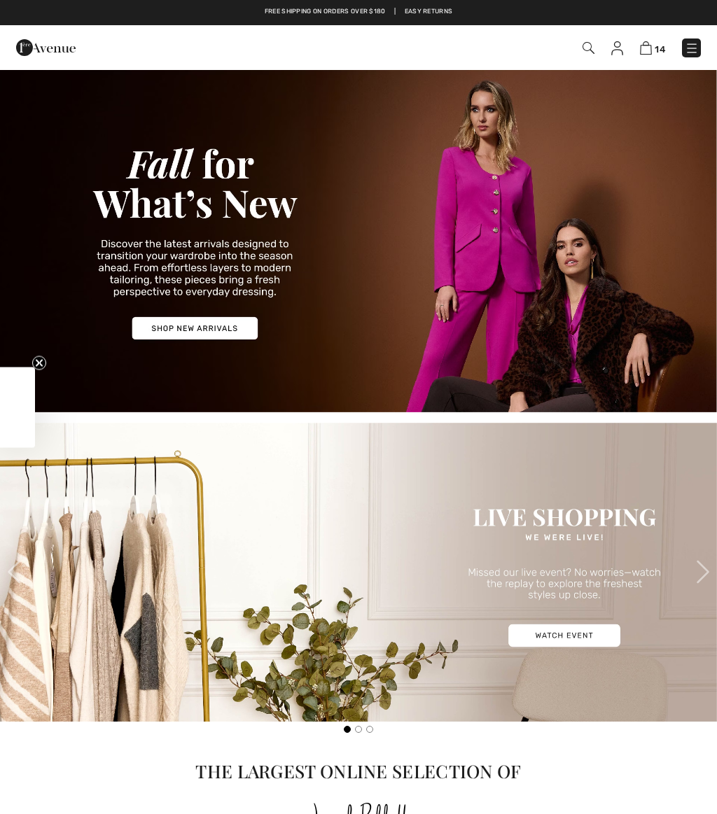
checkbox input "true"
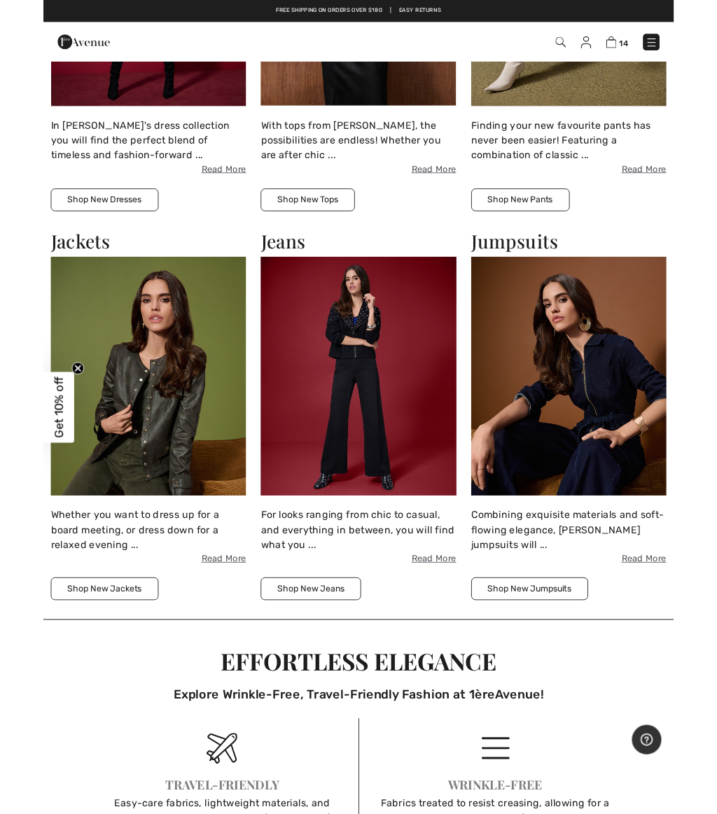
scroll to position [1111, 0]
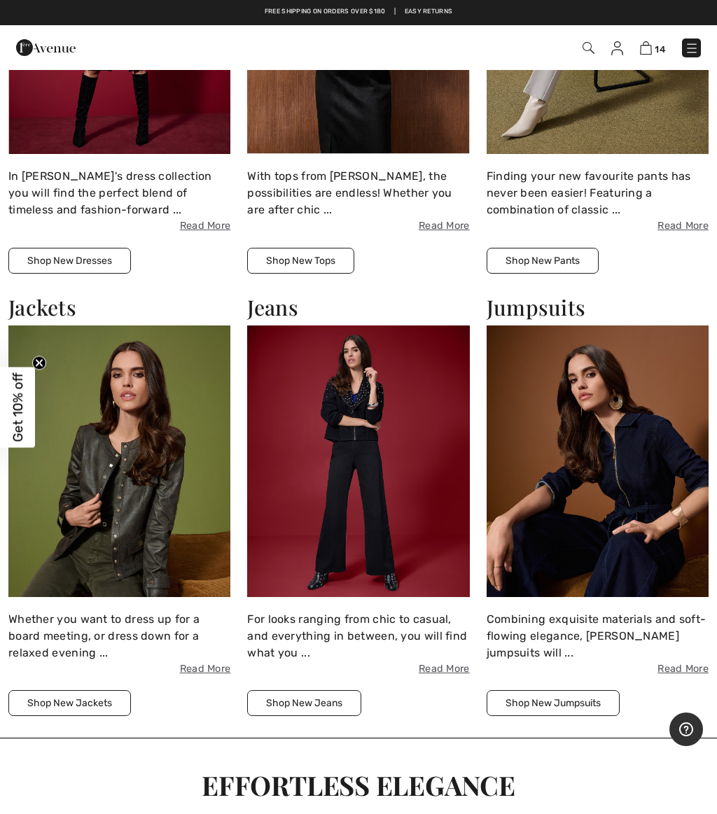
click at [363, 131] on img at bounding box center [358, 18] width 222 height 271
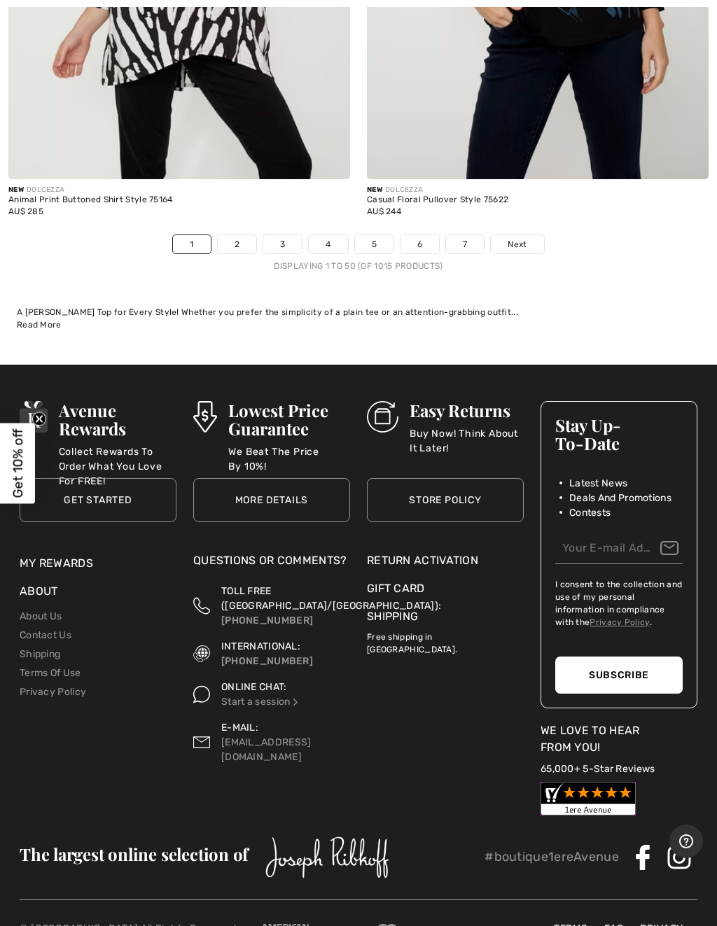
scroll to position [14880, 0]
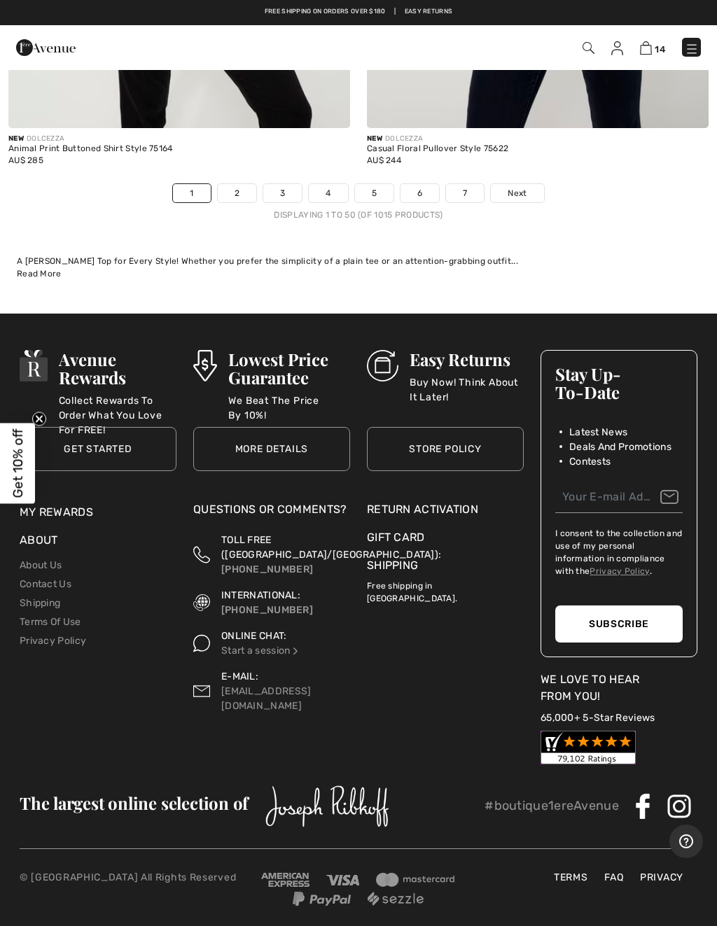
click at [232, 184] on link "2" at bounding box center [237, 193] width 38 height 18
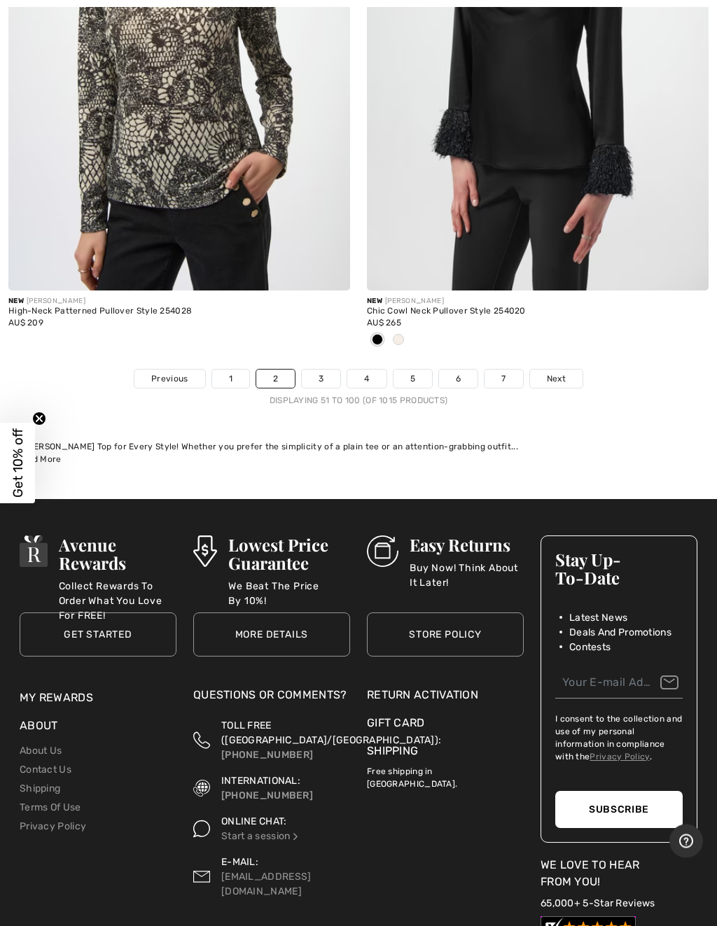
scroll to position [14995, 0]
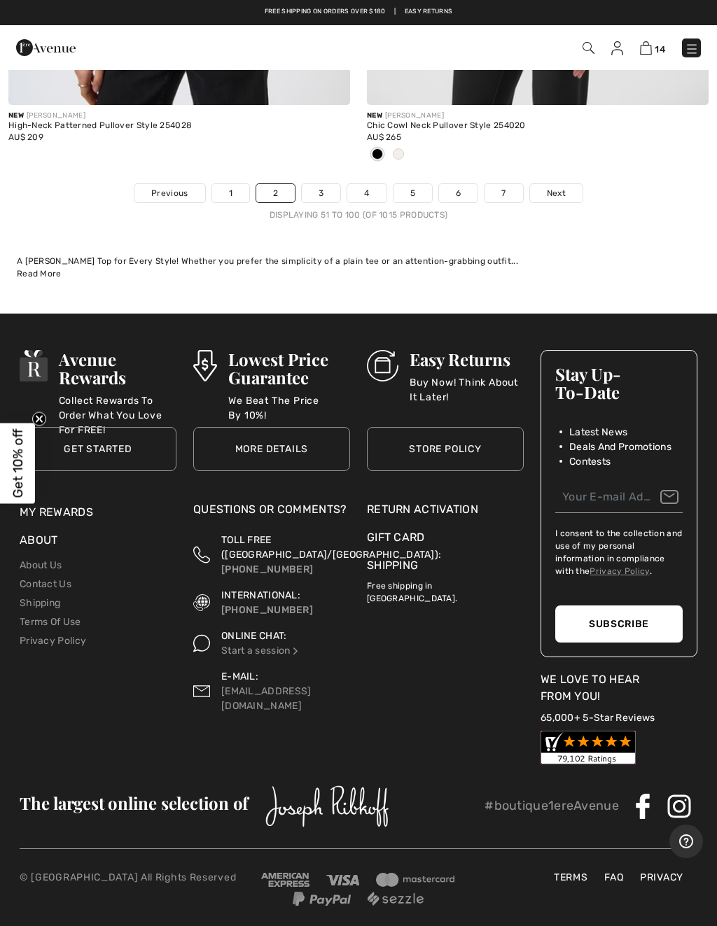
click at [556, 187] on span "Next" at bounding box center [556, 193] width 19 height 13
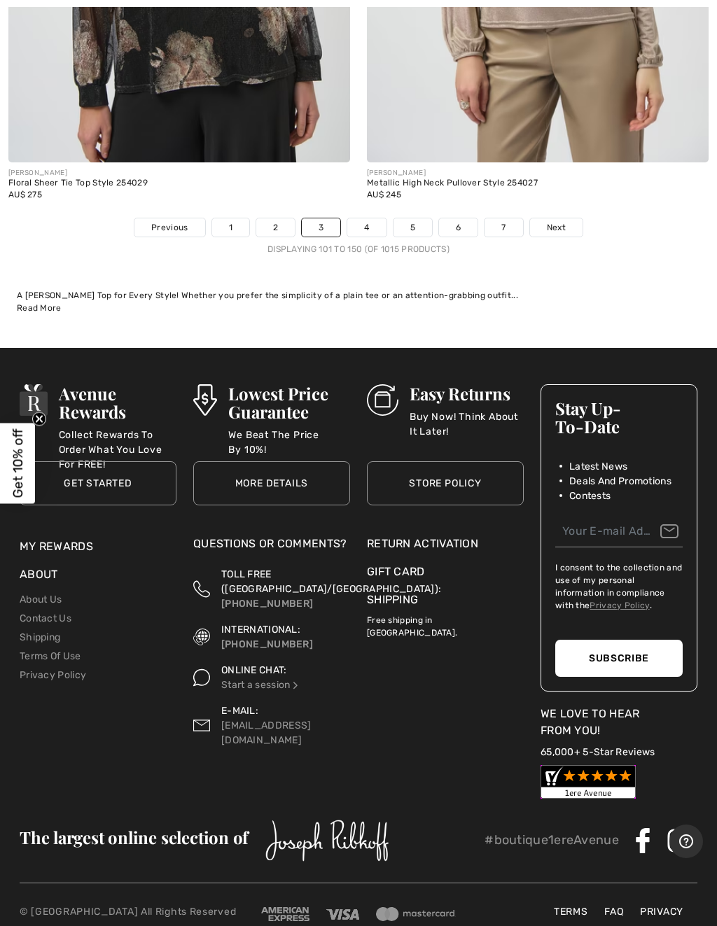
scroll to position [15064, 0]
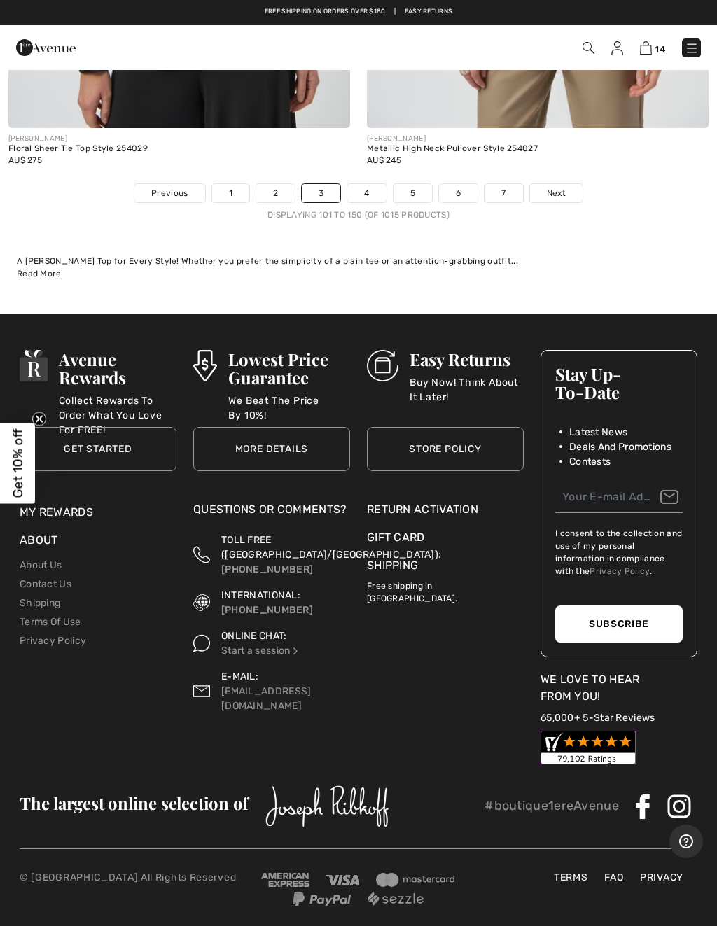
click at [361, 185] on link "4" at bounding box center [366, 193] width 38 height 18
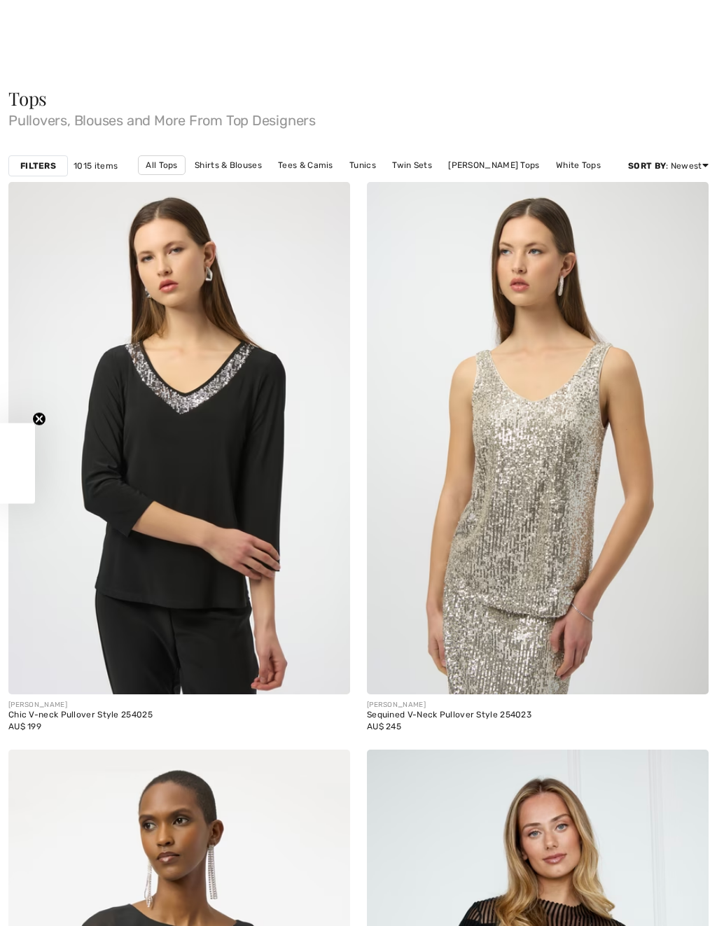
checkbox input "true"
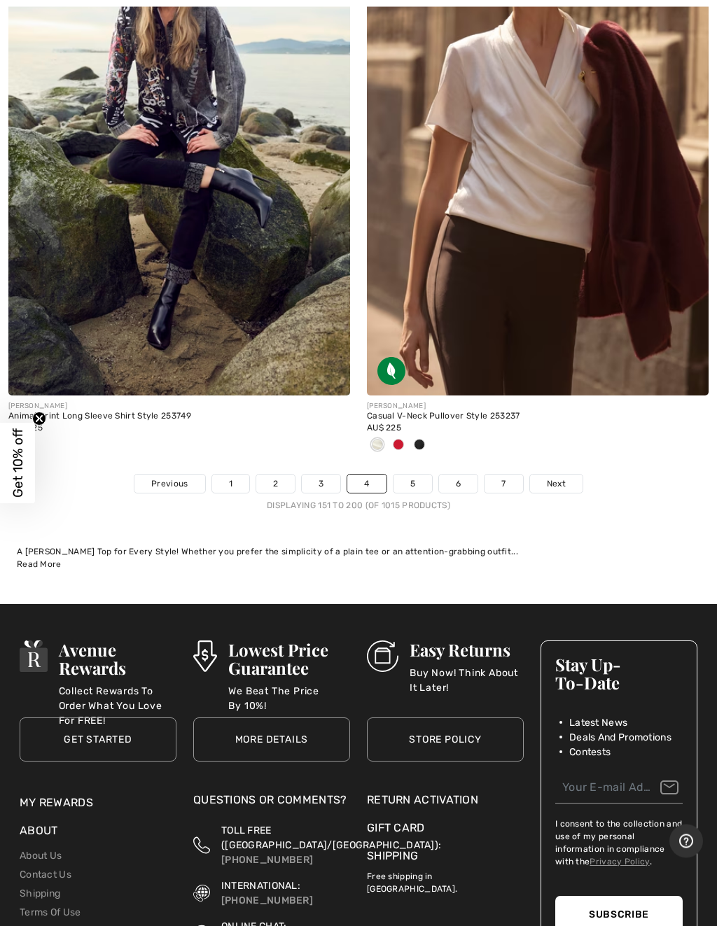
scroll to position [14926, 0]
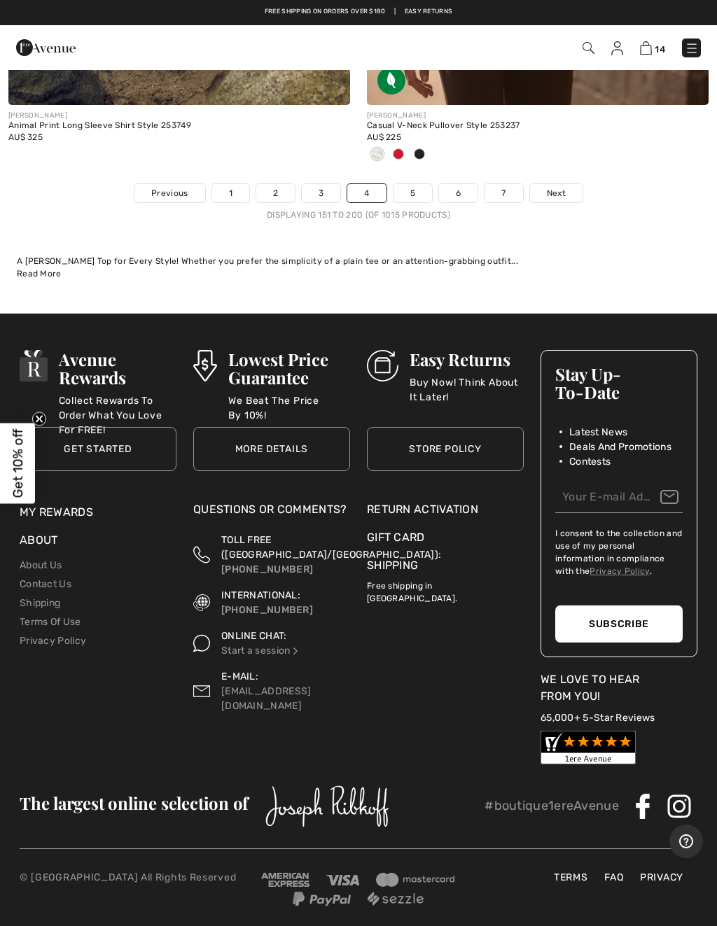
click at [409, 184] on link "5" at bounding box center [412, 193] width 38 height 18
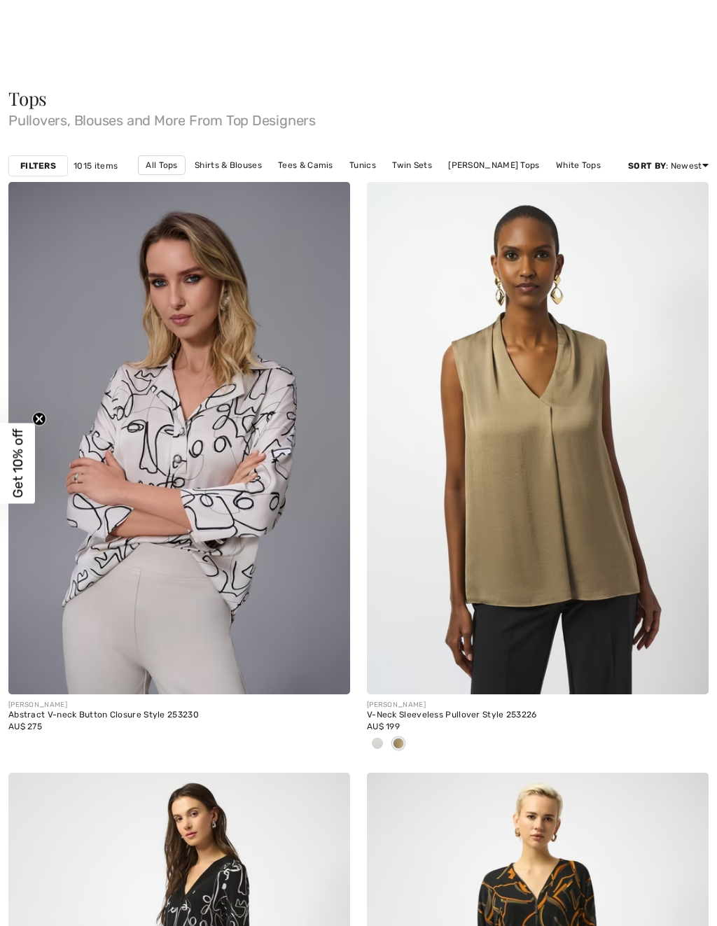
checkbox input "true"
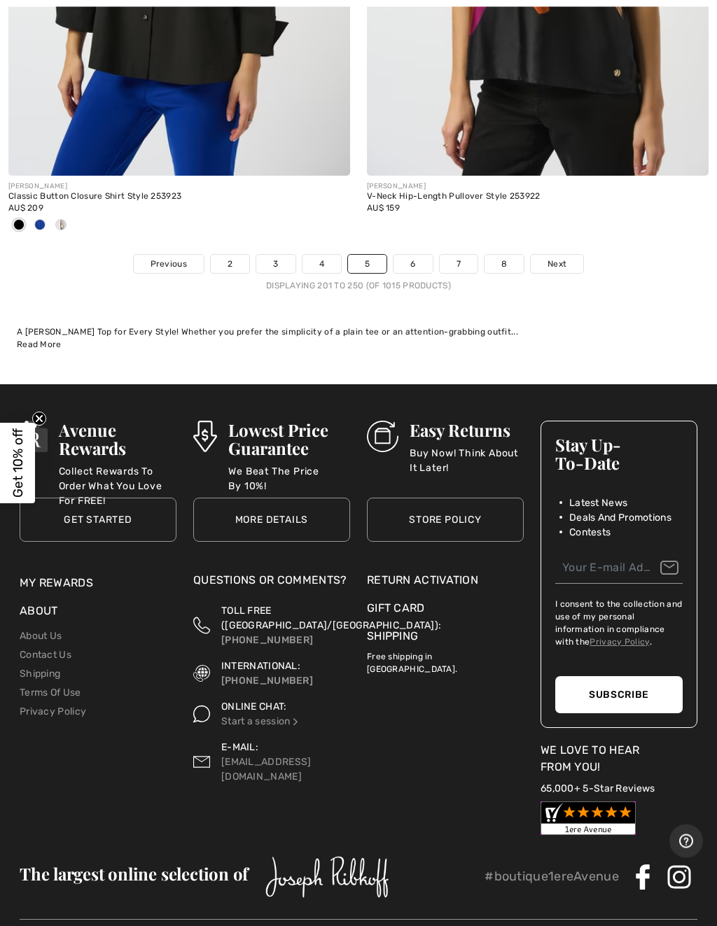
scroll to position [14949, 0]
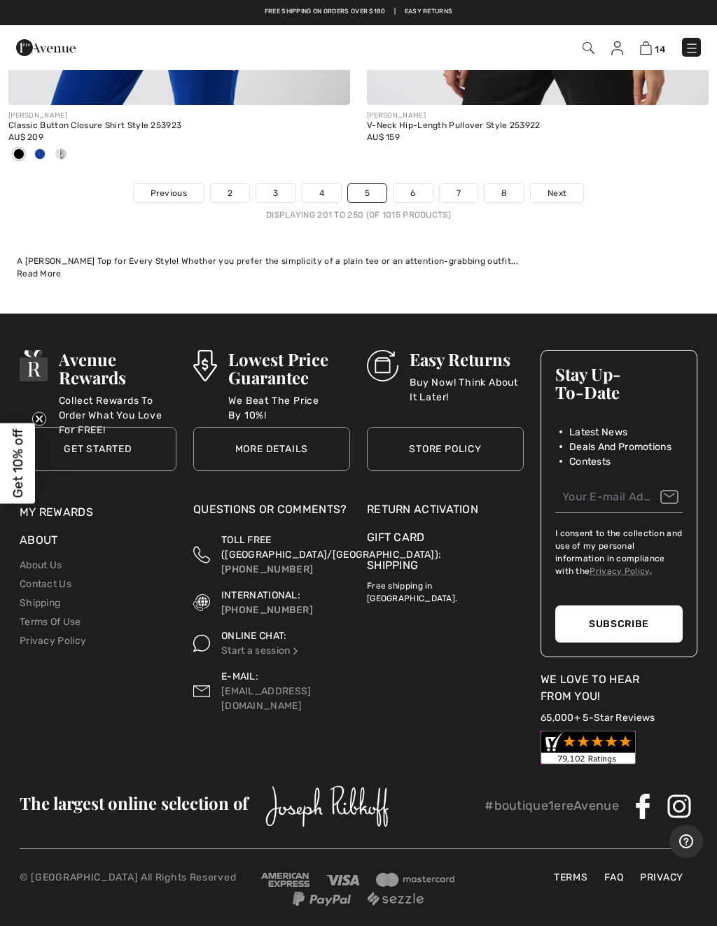
click at [407, 184] on link "6" at bounding box center [412, 193] width 38 height 18
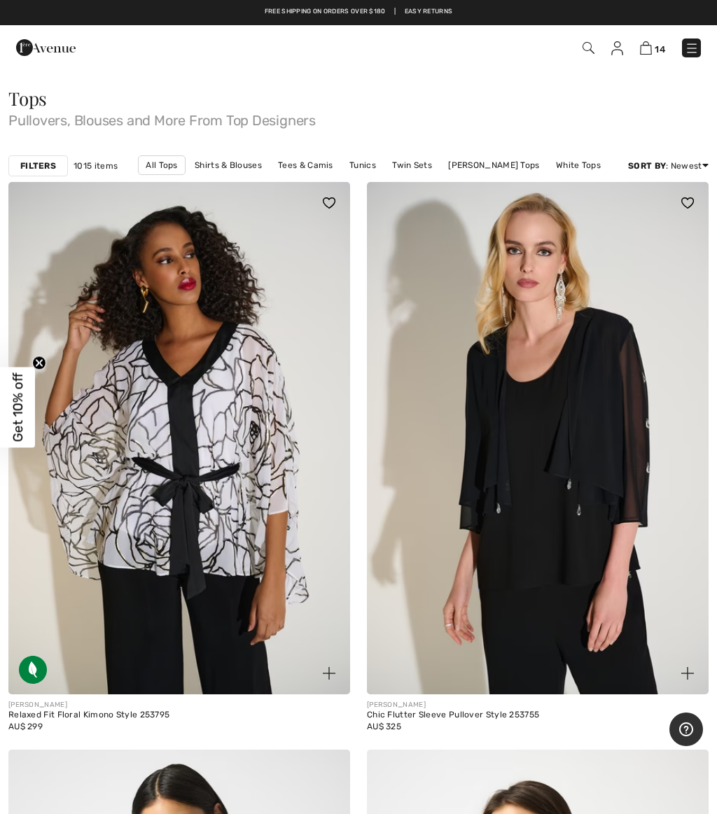
click at [715, 45] on div "14 Checkout" at bounding box center [358, 47] width 717 height 45
click at [48, 61] on img at bounding box center [45, 48] width 59 height 28
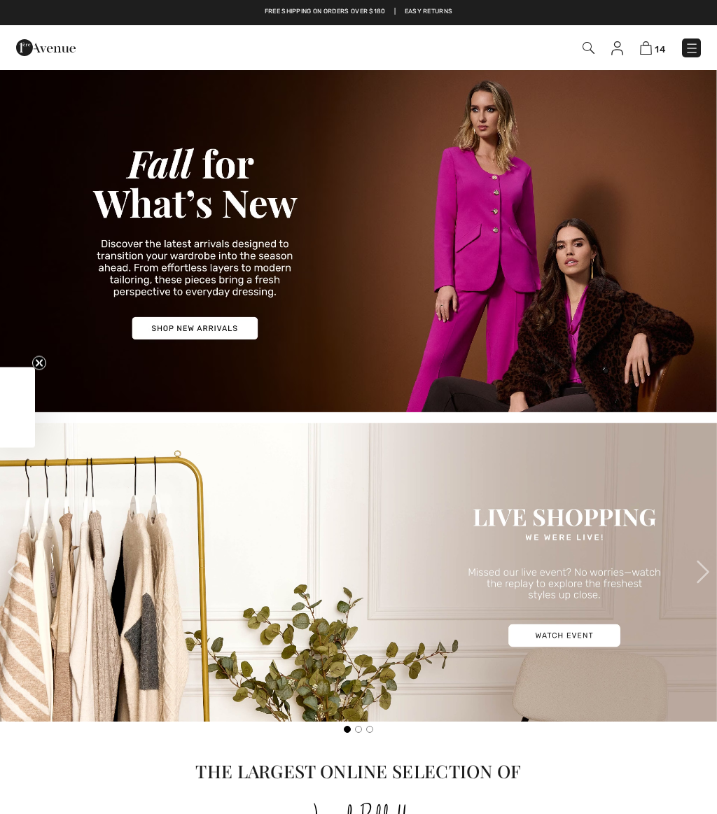
checkbox input "true"
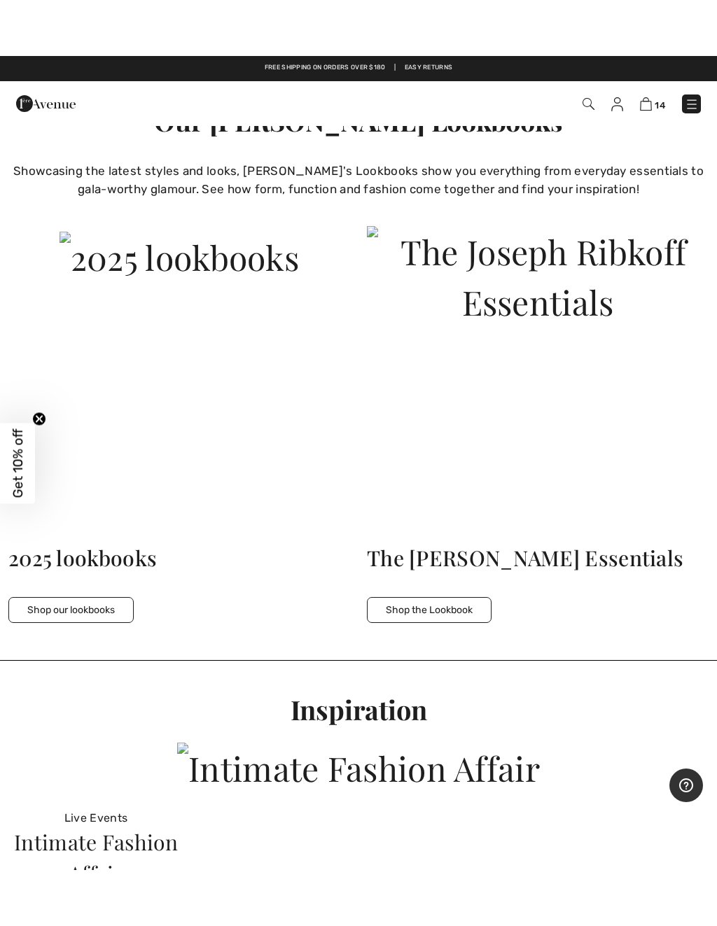
scroll to position [2630, 0]
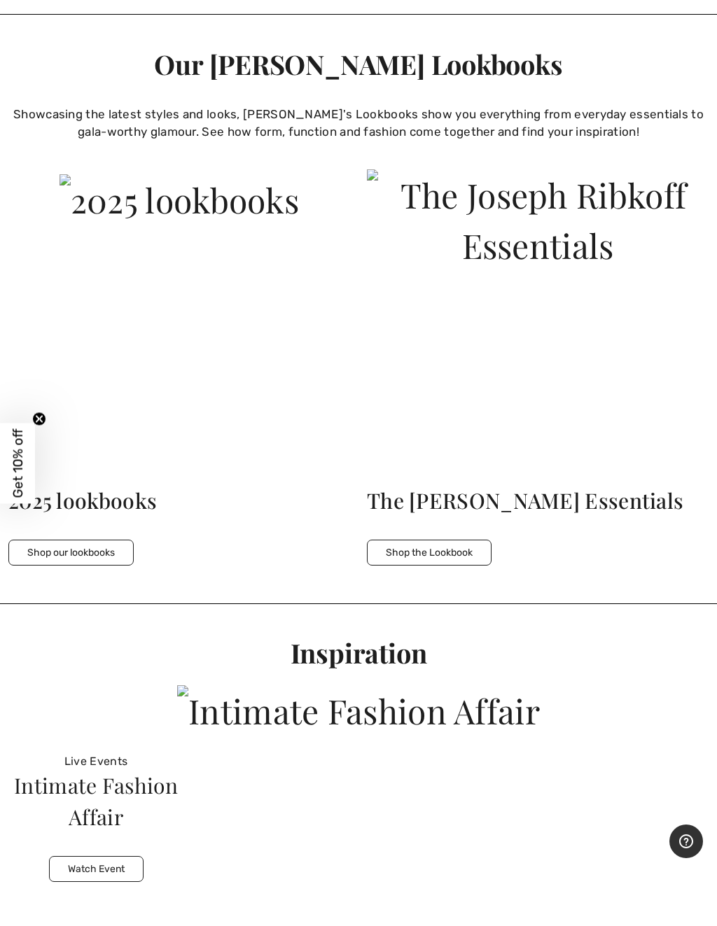
click at [76, 540] on button "Shop our lookbooks" at bounding box center [70, 553] width 125 height 26
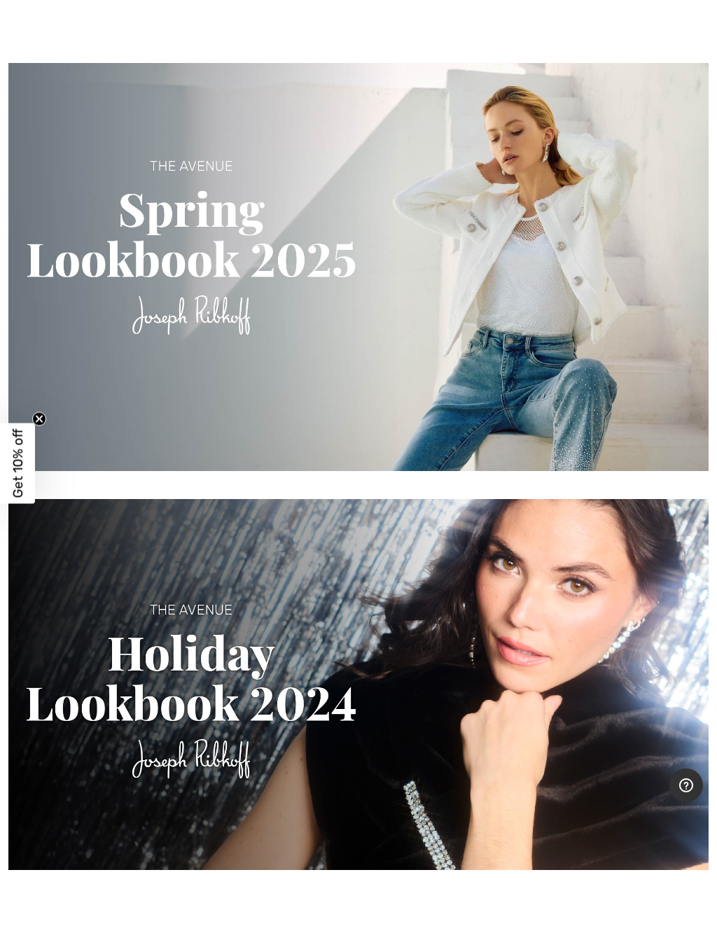
scroll to position [2435, 0]
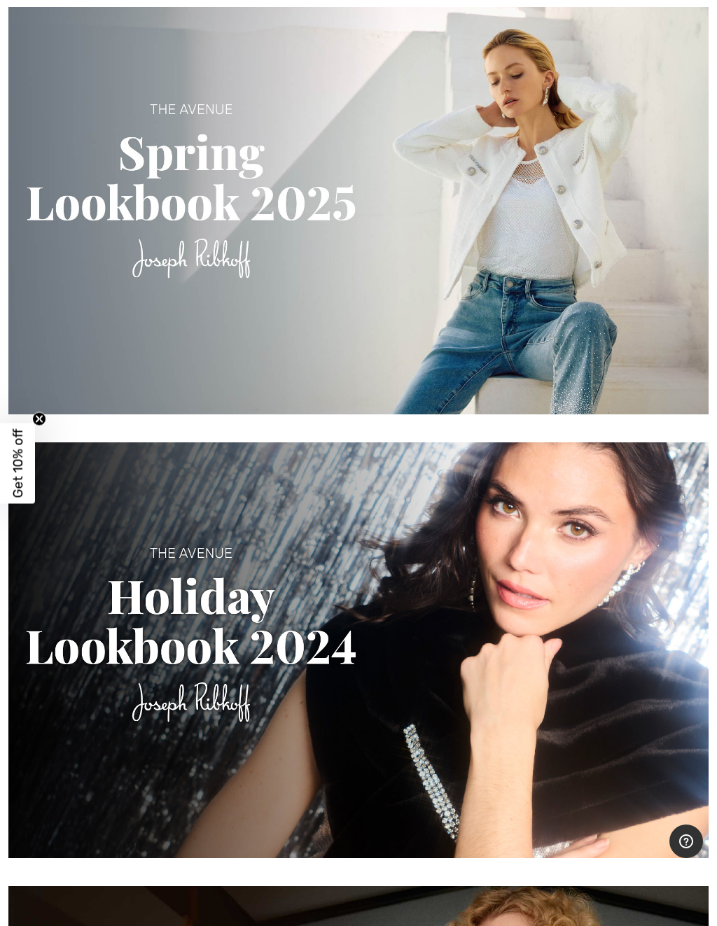
click at [141, 110] on img at bounding box center [358, 207] width 700 height 416
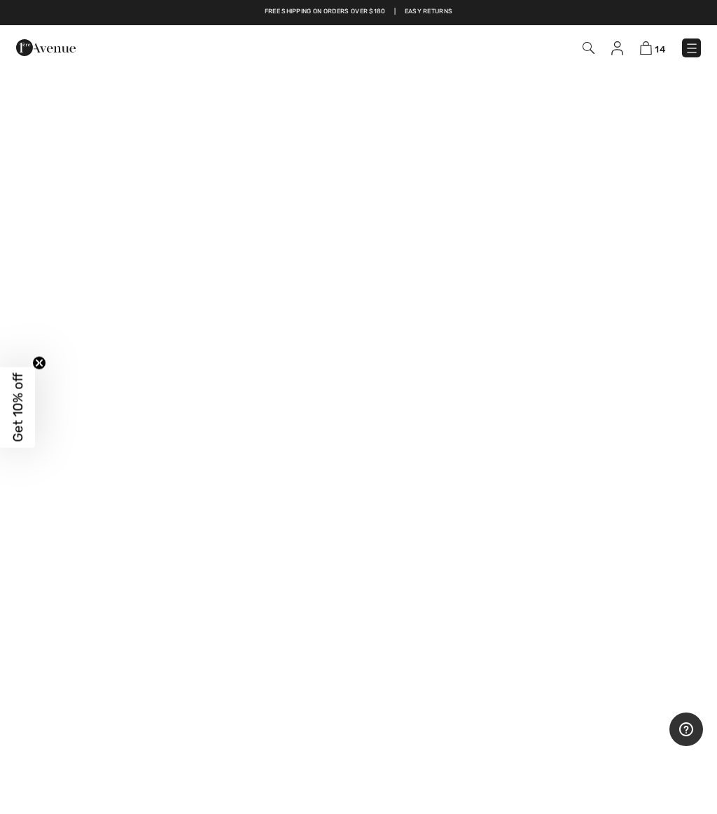
click at [650, 43] on img at bounding box center [646, 47] width 12 height 13
click at [691, 45] on img at bounding box center [691, 48] width 14 height 14
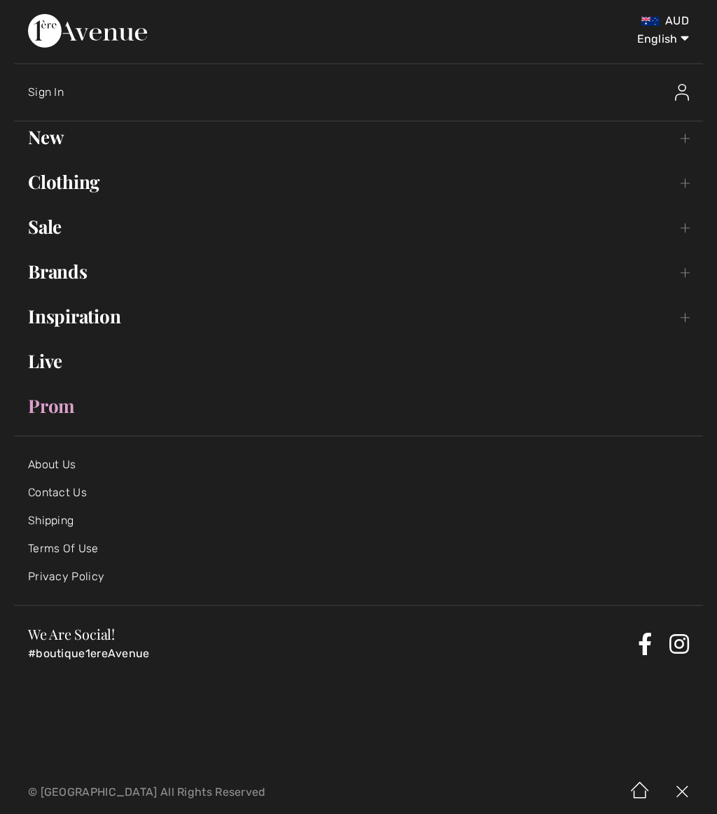
click at [48, 138] on link "New Toggle submenu" at bounding box center [358, 137] width 689 height 31
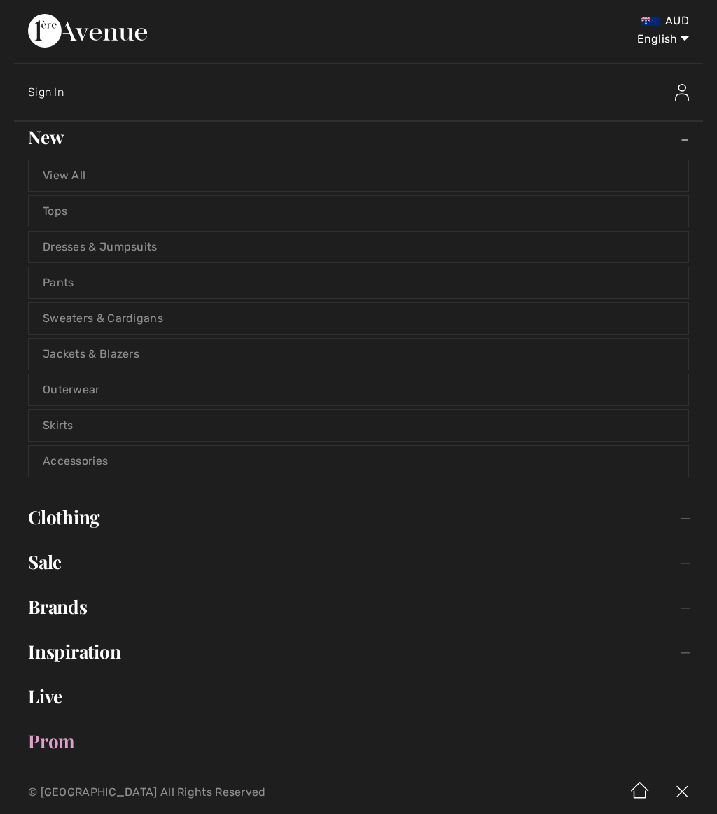
click at [106, 317] on link "Sweaters & Cardigans" at bounding box center [358, 318] width 659 height 31
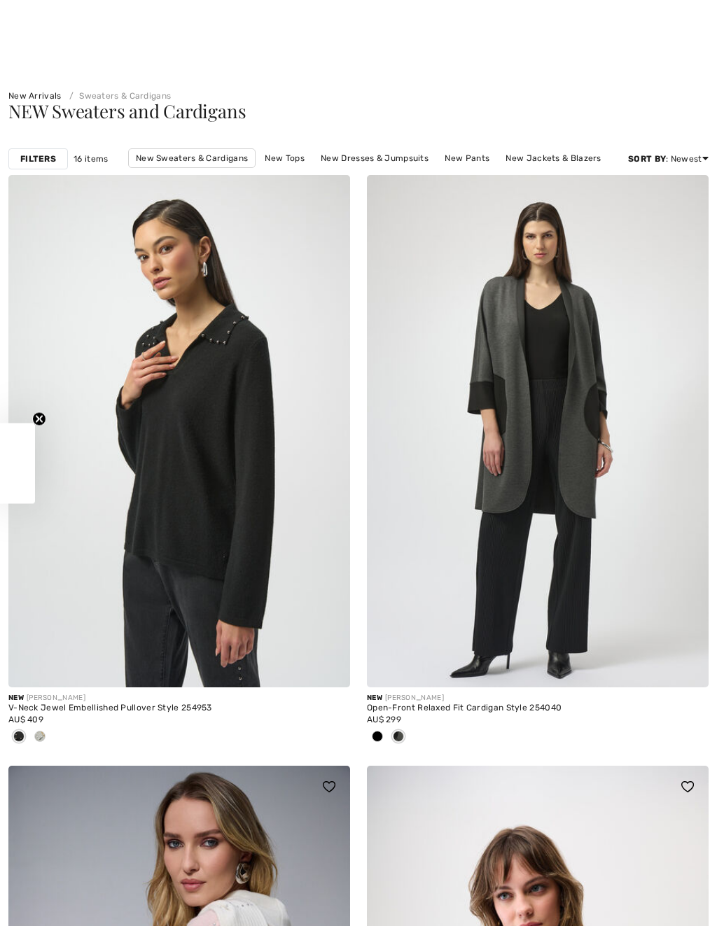
checkbox input "true"
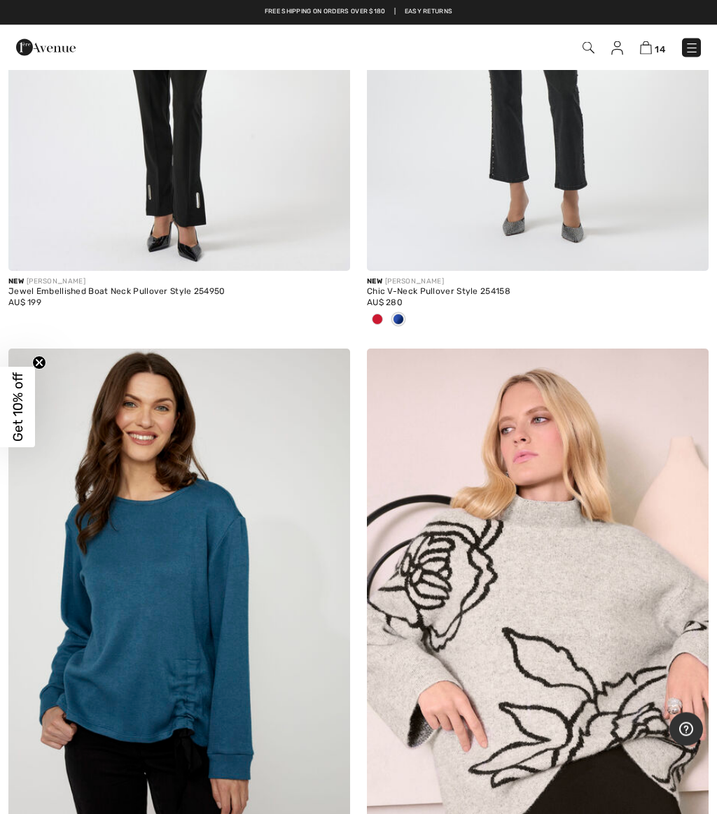
scroll to position [1574, 0]
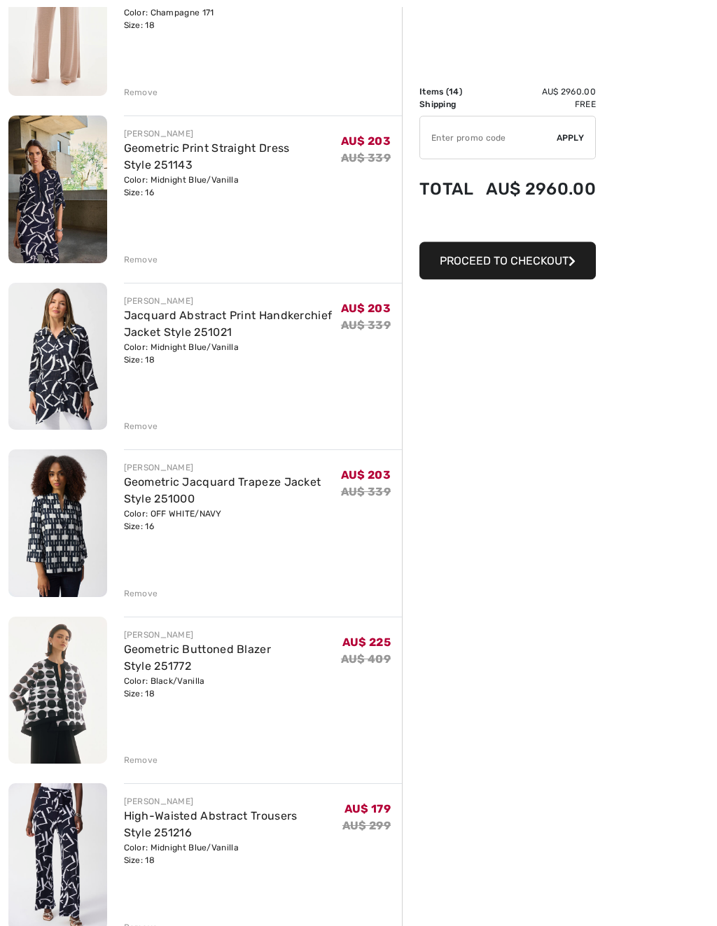
scroll to position [736, 0]
click at [136, 257] on div "Remove" at bounding box center [141, 259] width 34 height 13
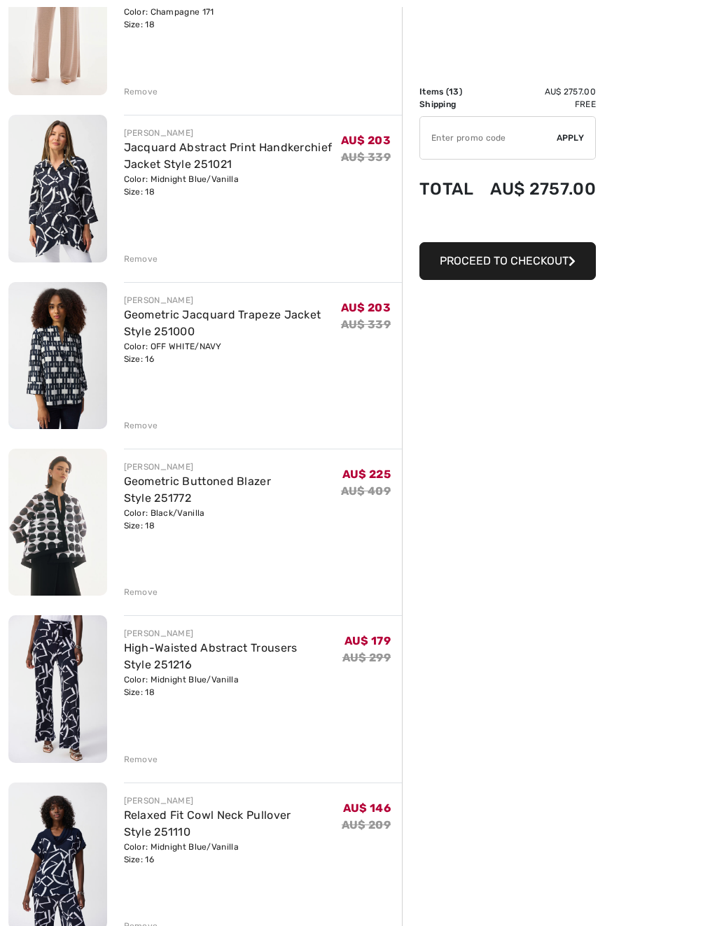
click at [59, 351] on img at bounding box center [57, 355] width 99 height 147
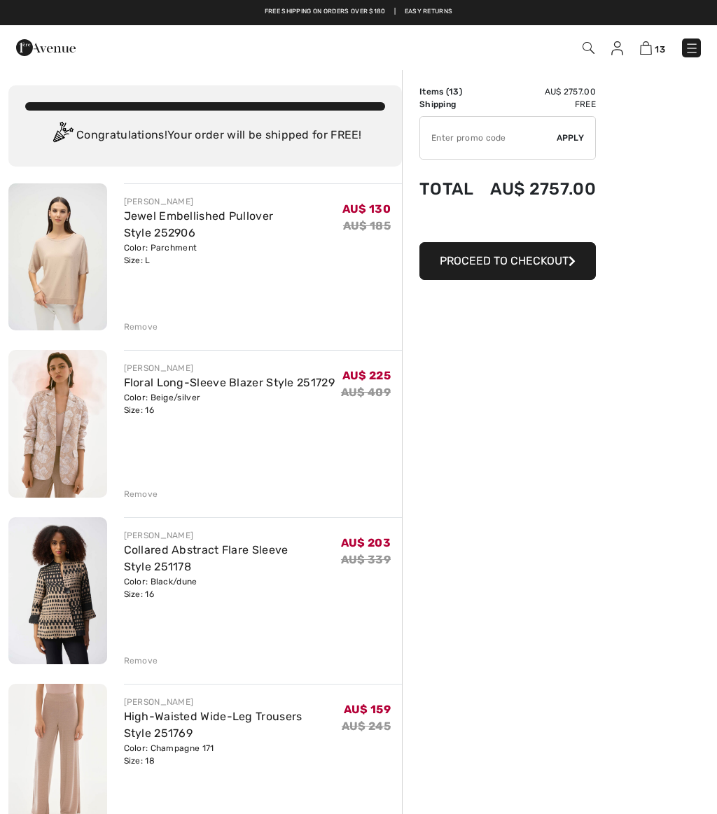
scroll to position [736, 0]
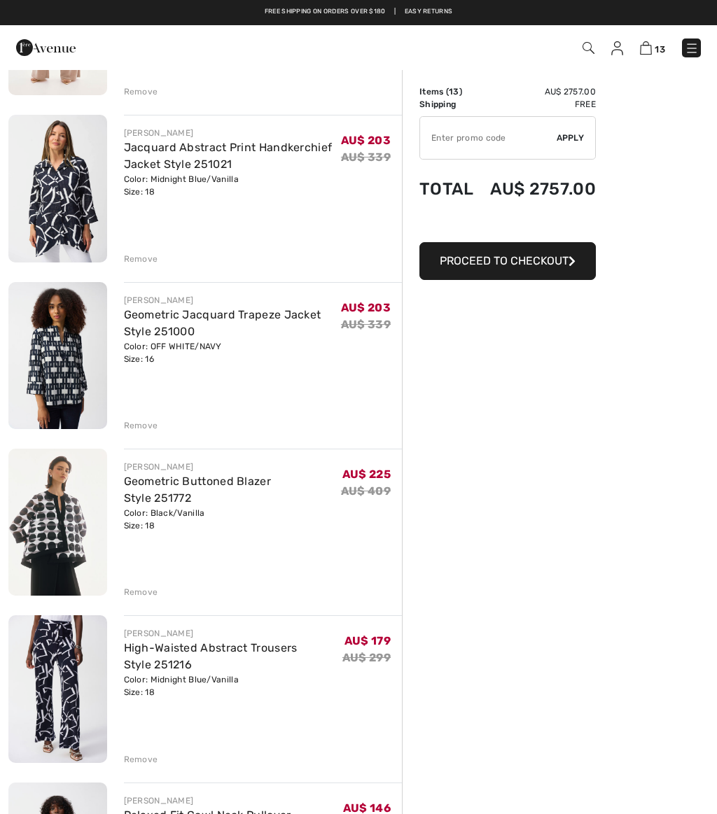
click at [136, 419] on div "Remove" at bounding box center [141, 425] width 34 height 13
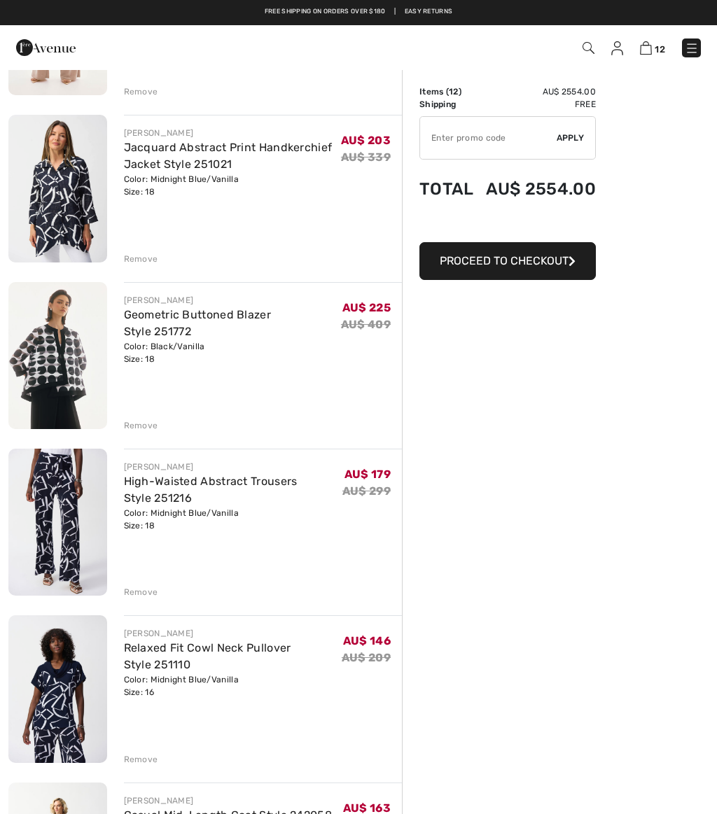
click at [55, 190] on img at bounding box center [57, 188] width 99 height 147
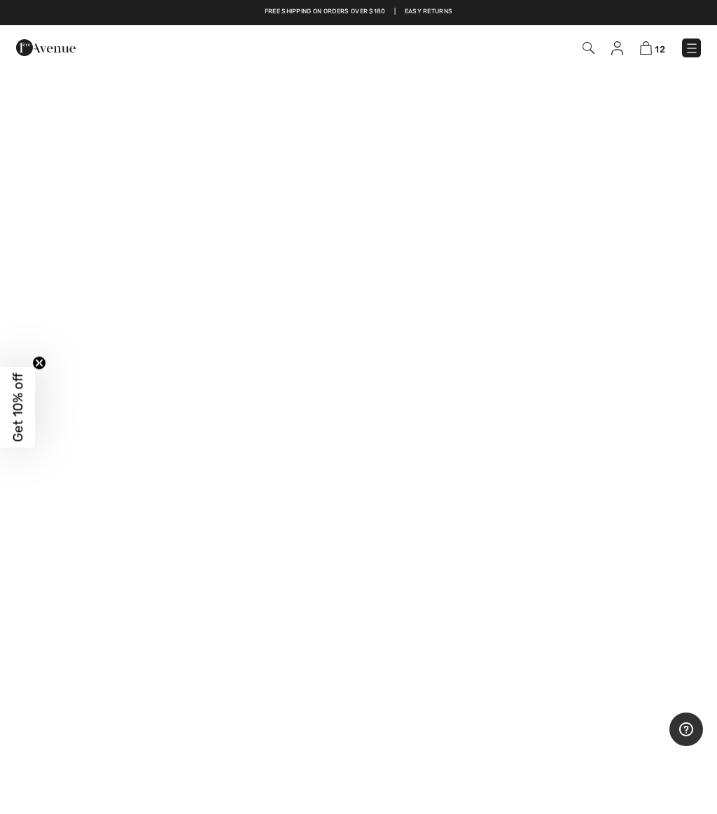
click at [56, 38] on img at bounding box center [45, 48] width 59 height 28
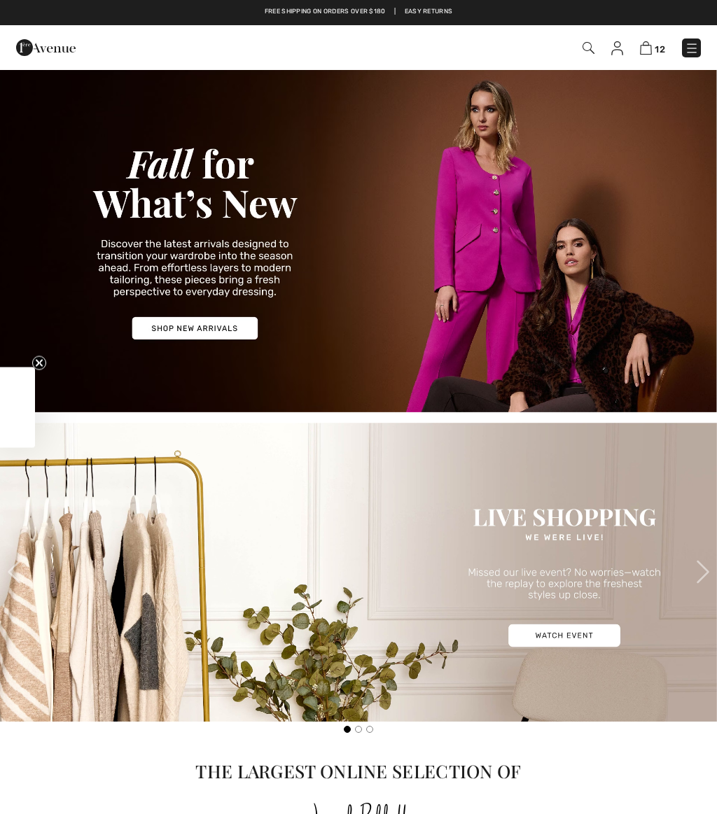
checkbox input "true"
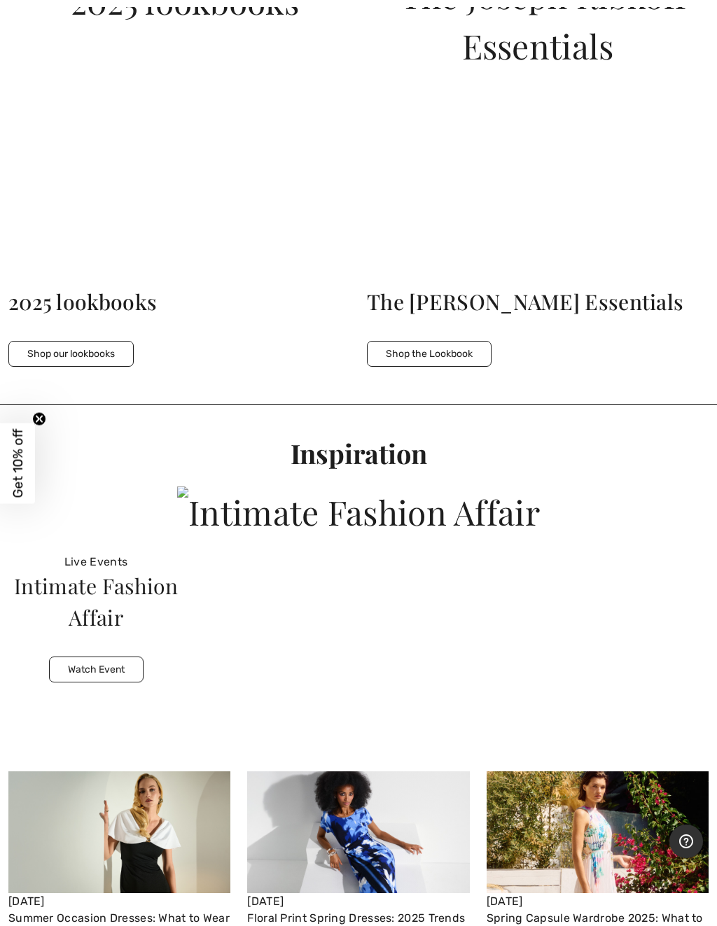
scroll to position [2848, 0]
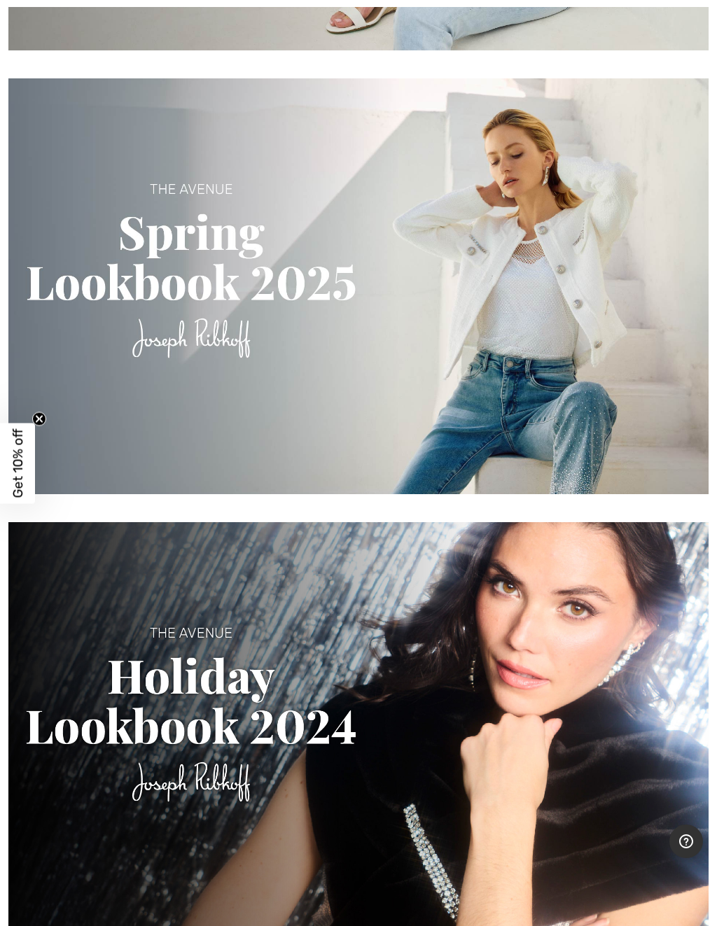
scroll to position [2375, 0]
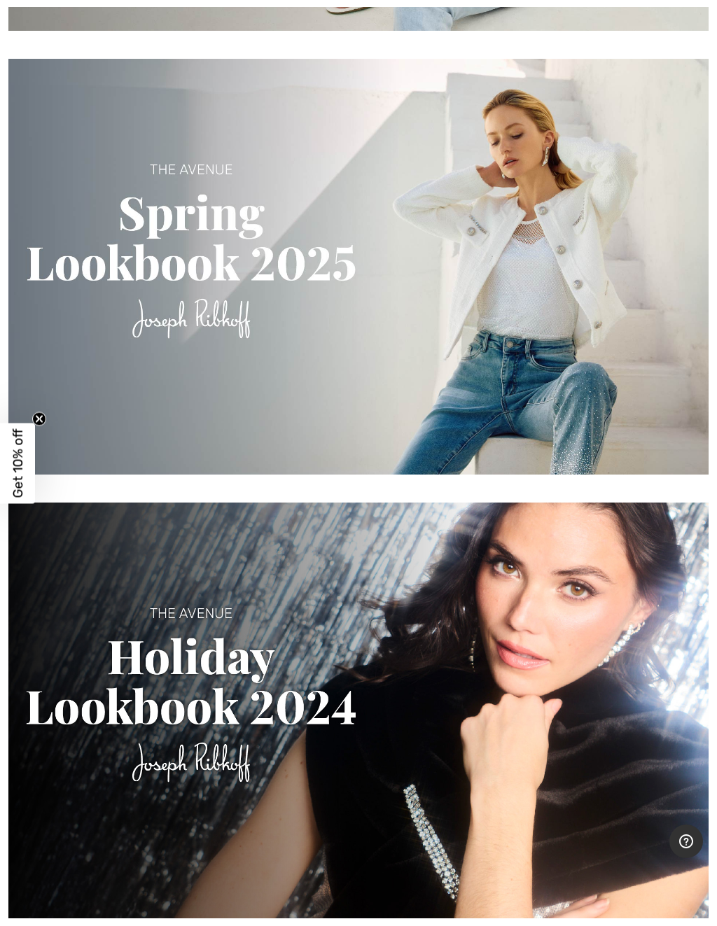
click at [147, 179] on img at bounding box center [358, 267] width 700 height 416
